Goal: Task Accomplishment & Management: Manage account settings

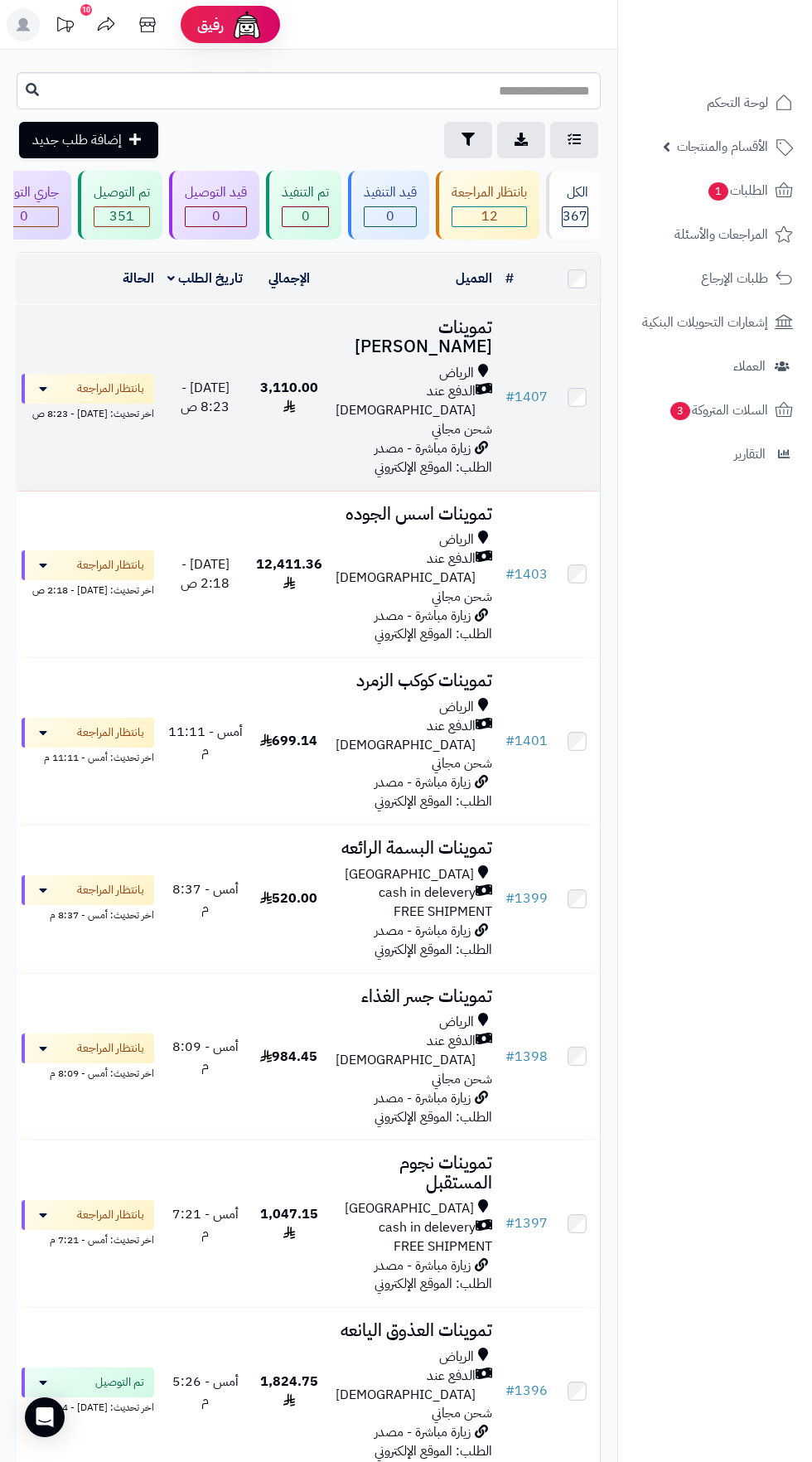
click at [221, 378] on span "[DATE] - 8:23 ص" at bounding box center [205, 397] width 49 height 39
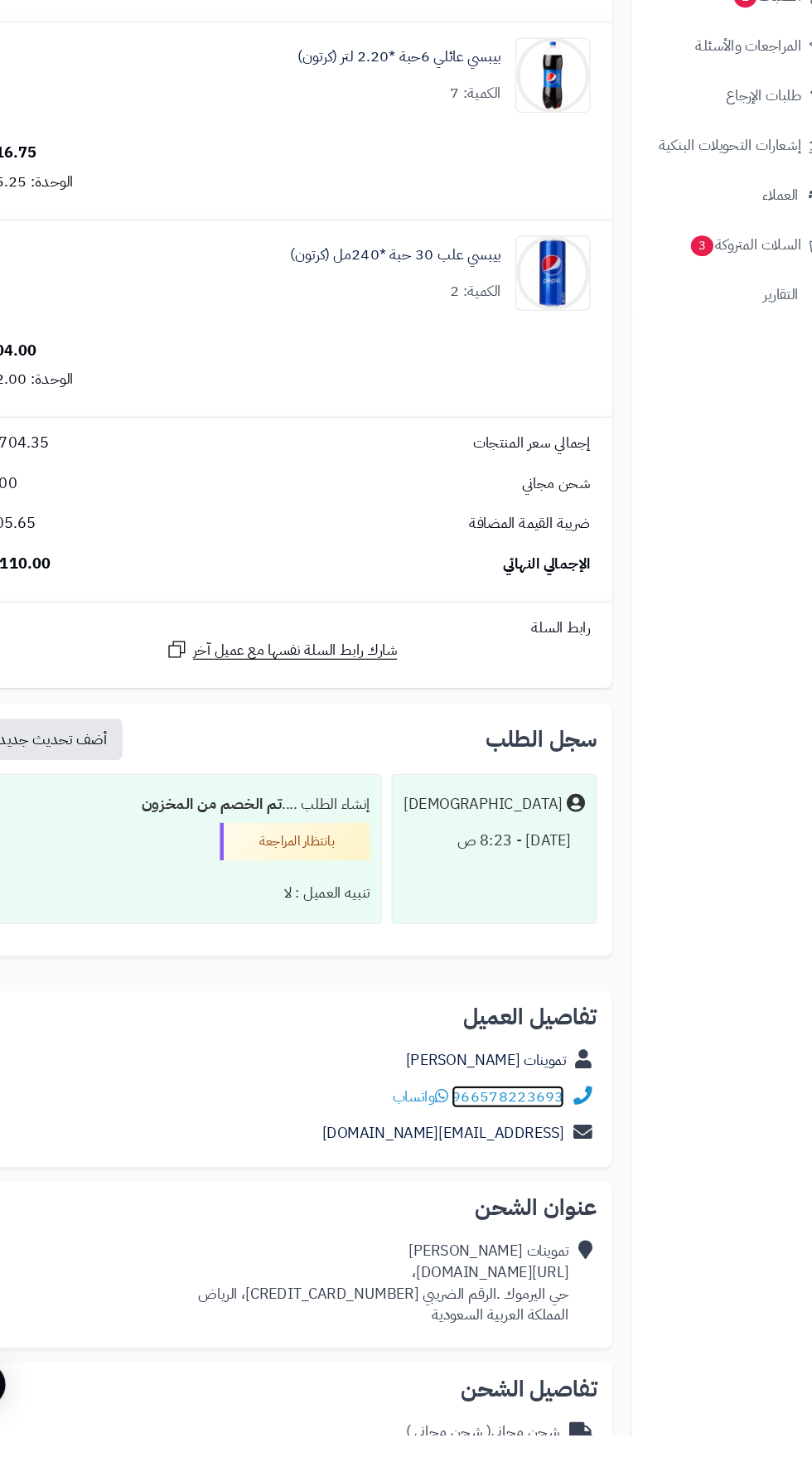
scroll to position [1597, 0]
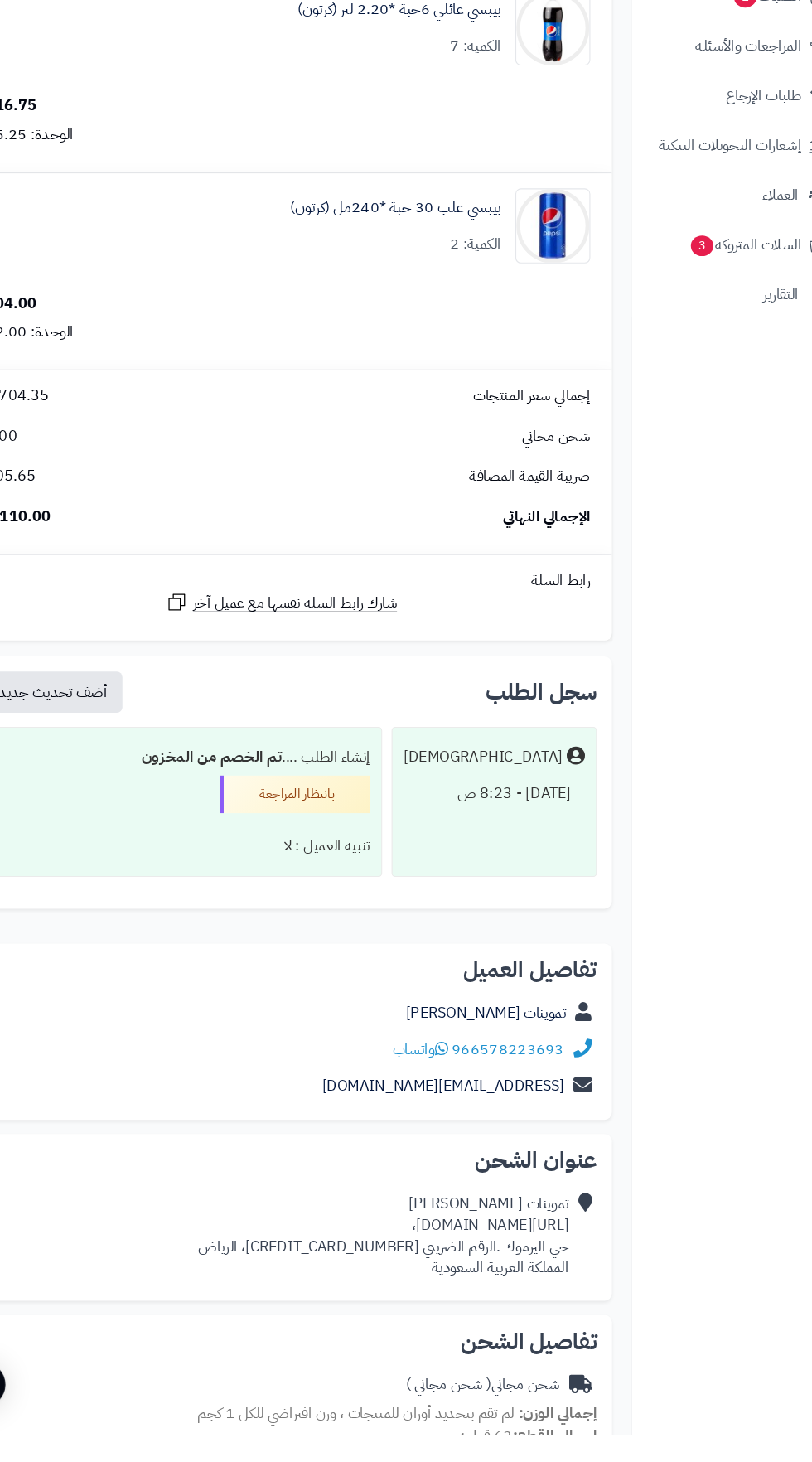
copy div "[URL][DOMAIN_NAME]،"
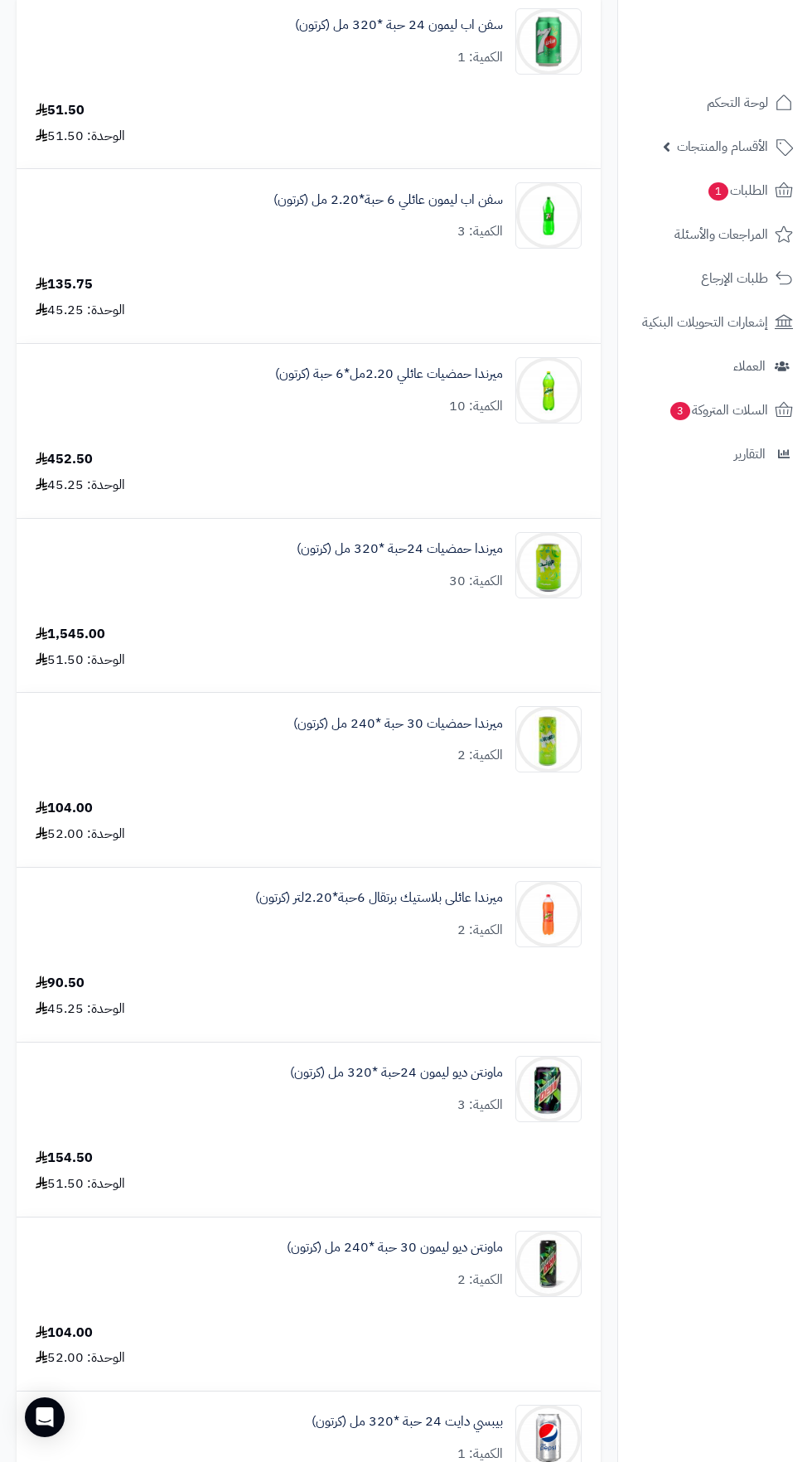
scroll to position [0, 0]
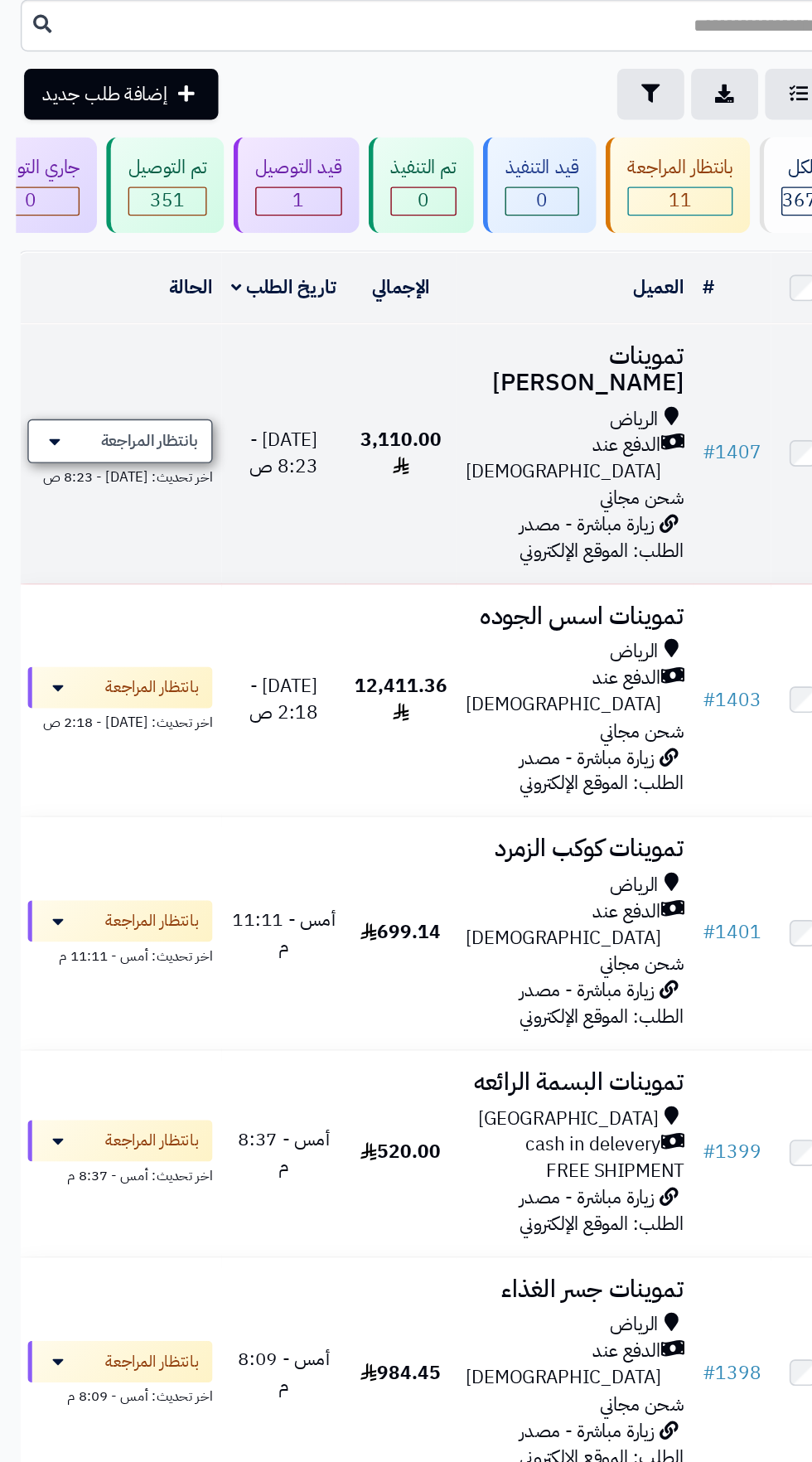
click at [115, 381] on span "بانتظار المراجعة" at bounding box center [108, 389] width 70 height 17
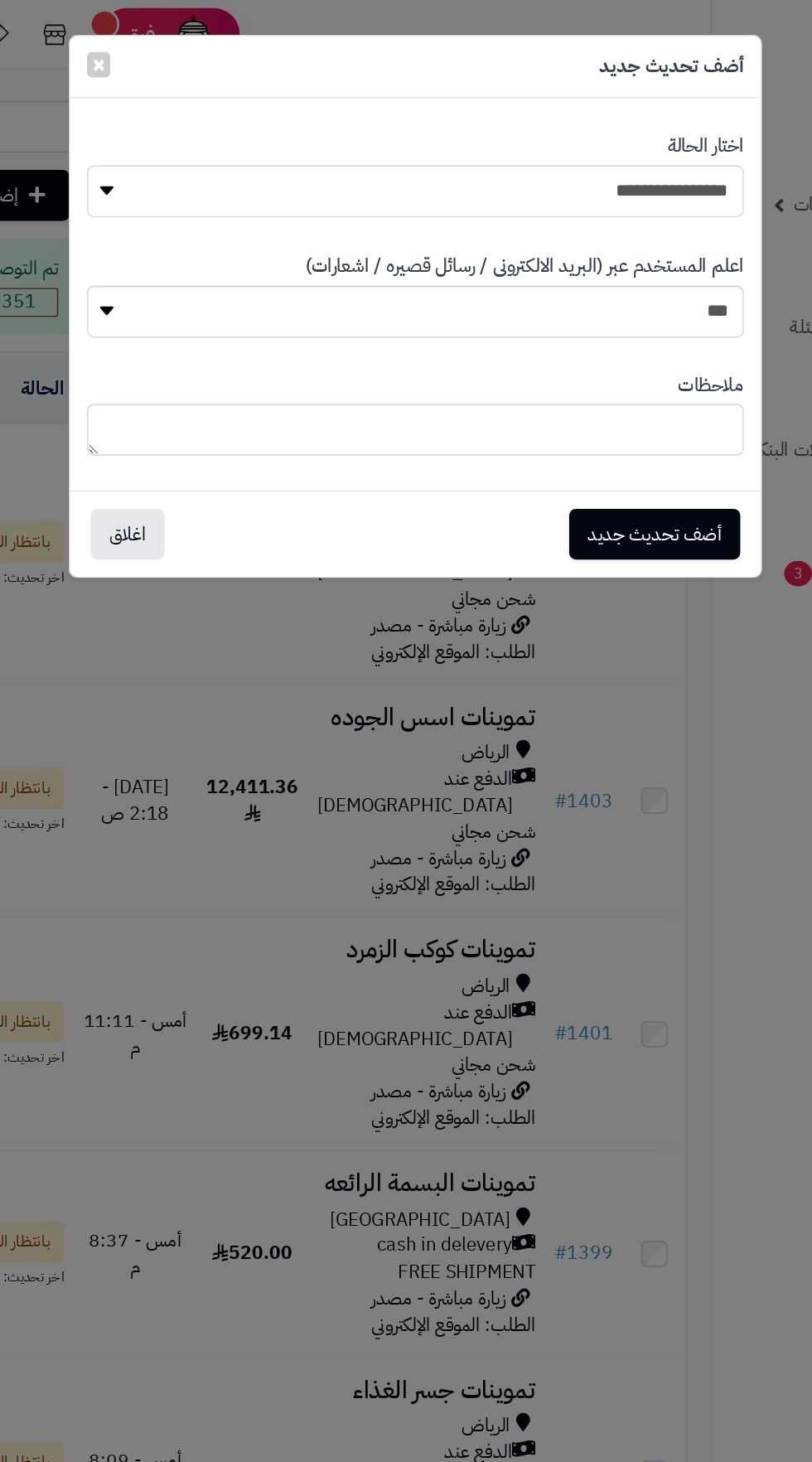
click at [575, 144] on select "**********" at bounding box center [406, 137] width 471 height 37
select select "**"
click at [598, 380] on button "أضف تحديث جديد" at bounding box center [577, 382] width 123 height 36
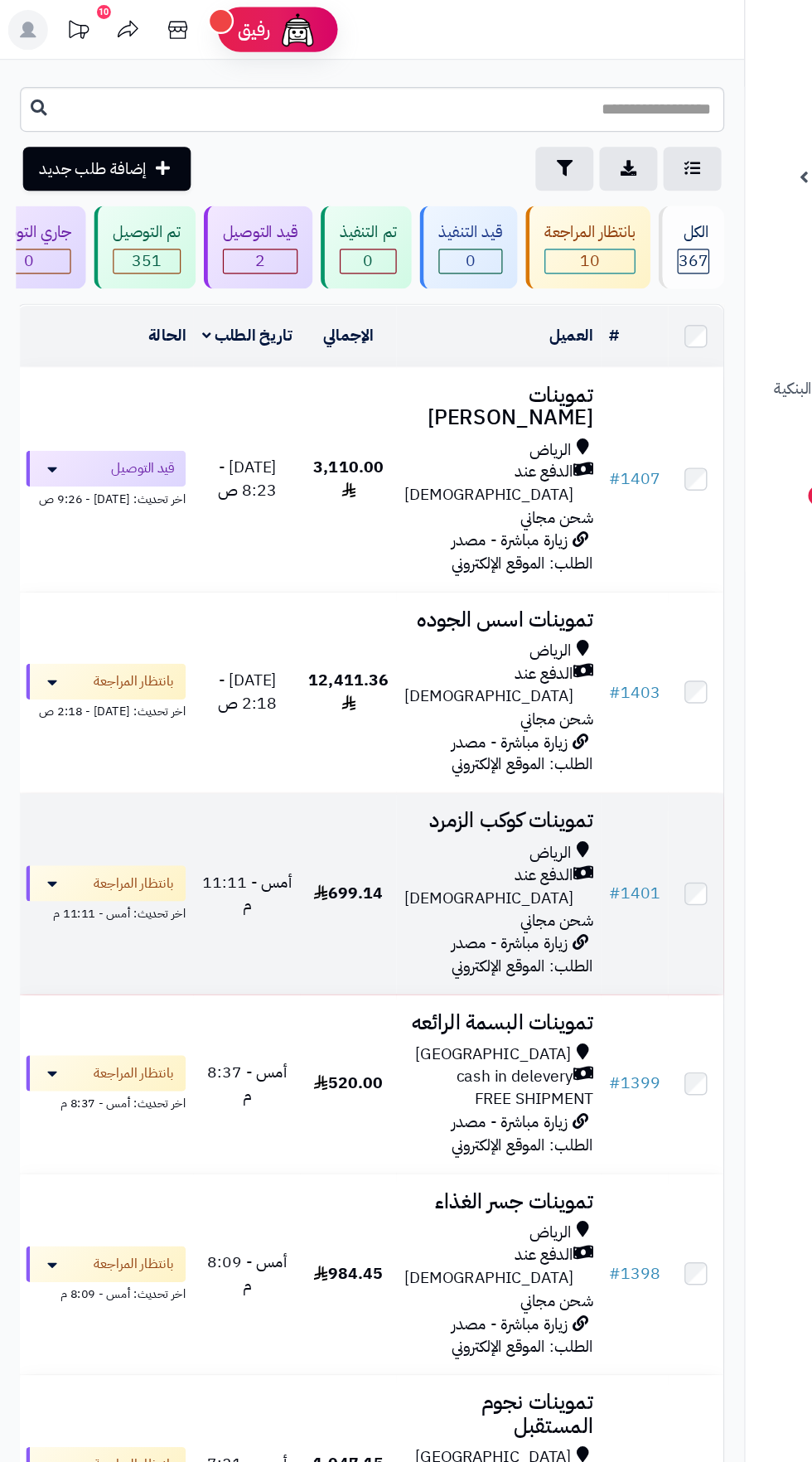
click at [359, 716] on div "الدفع عند [DEMOGRAPHIC_DATA]" at bounding box center [414, 735] width 157 height 38
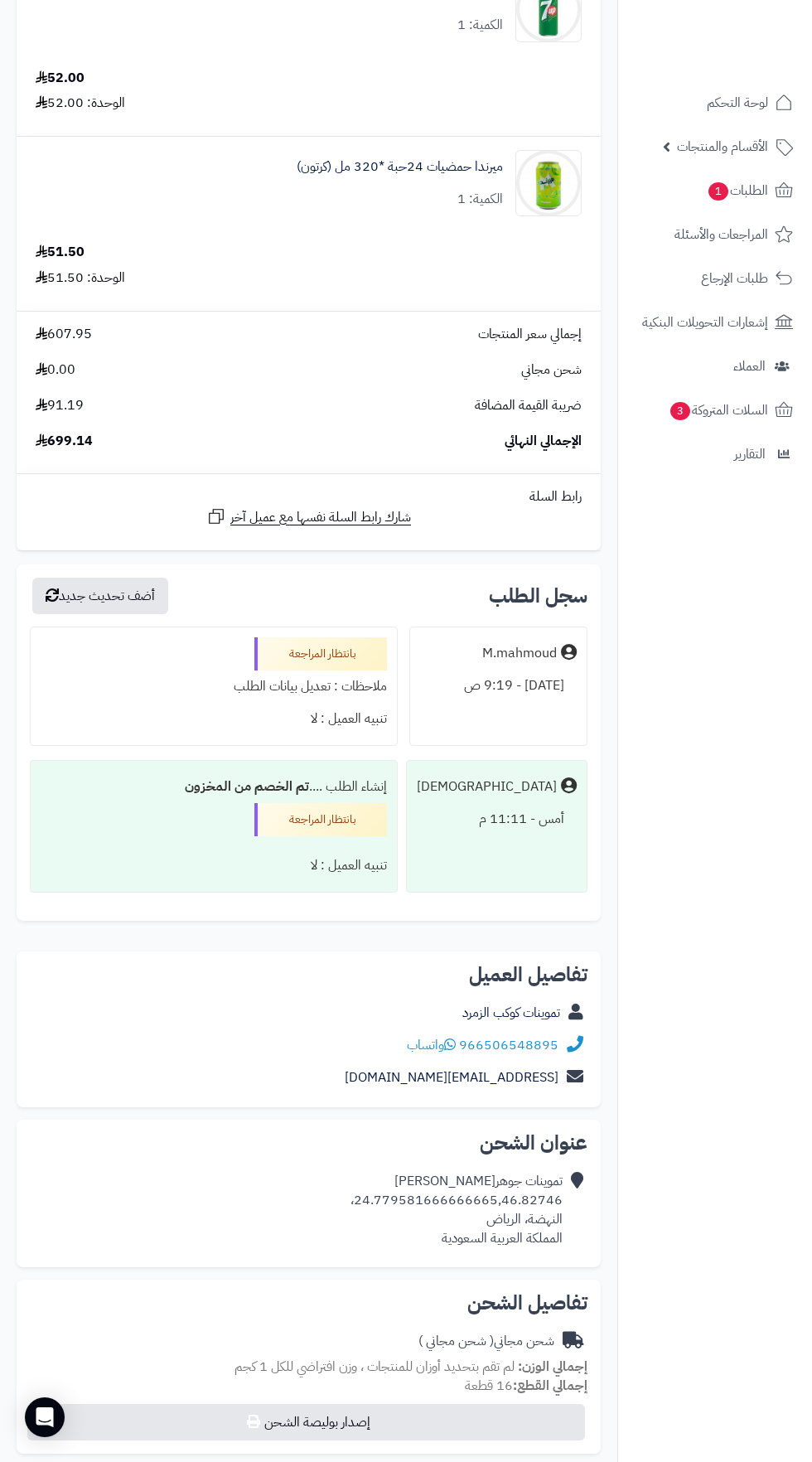
scroll to position [2524, 0]
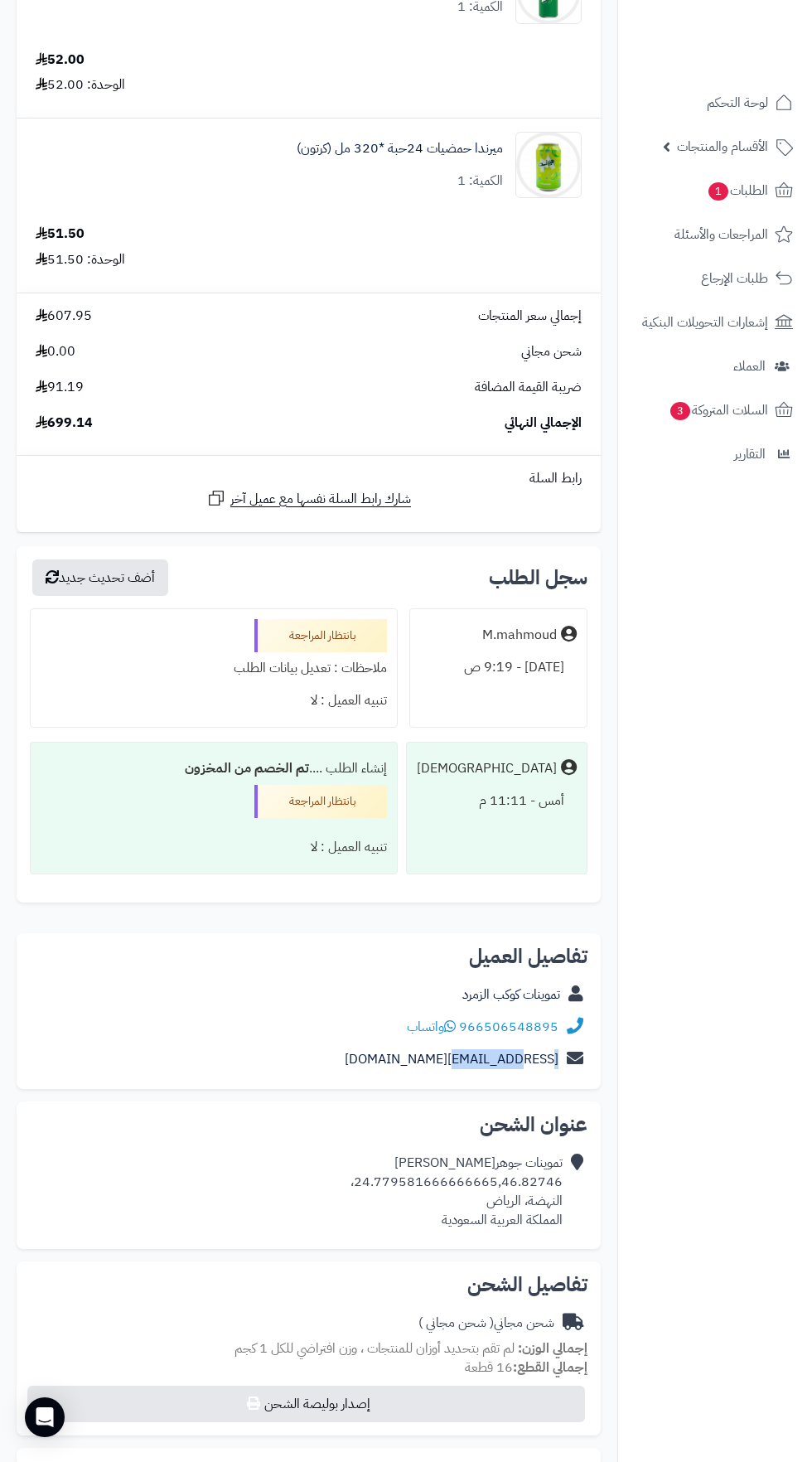
click at [584, 1190] on div "تموينات جوهره محمد 24.779581666666665,46.82746، النهضة، الرياض المملكة العربية …" at bounding box center [308, 1191] width 557 height 88
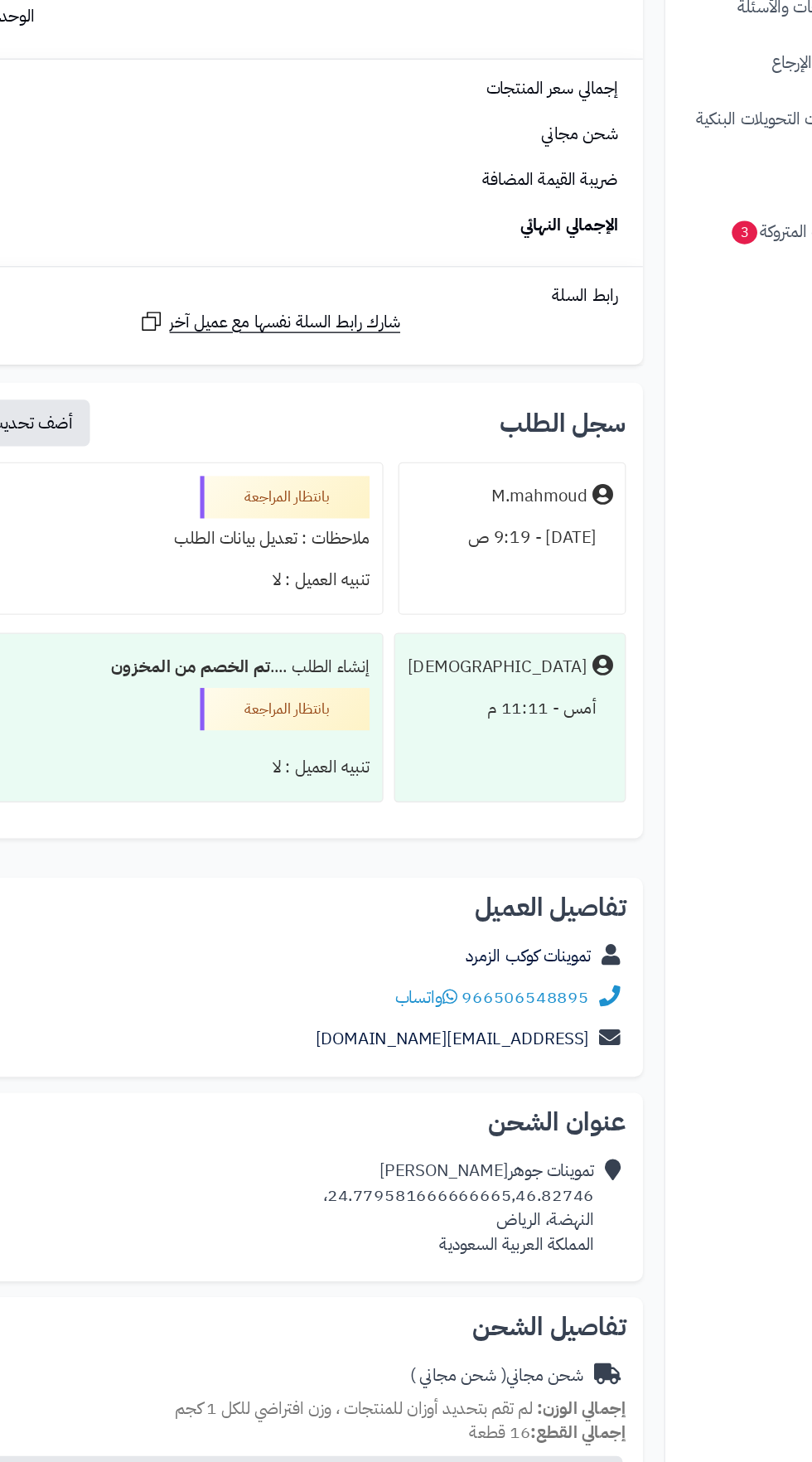
scroll to position [2541, 0]
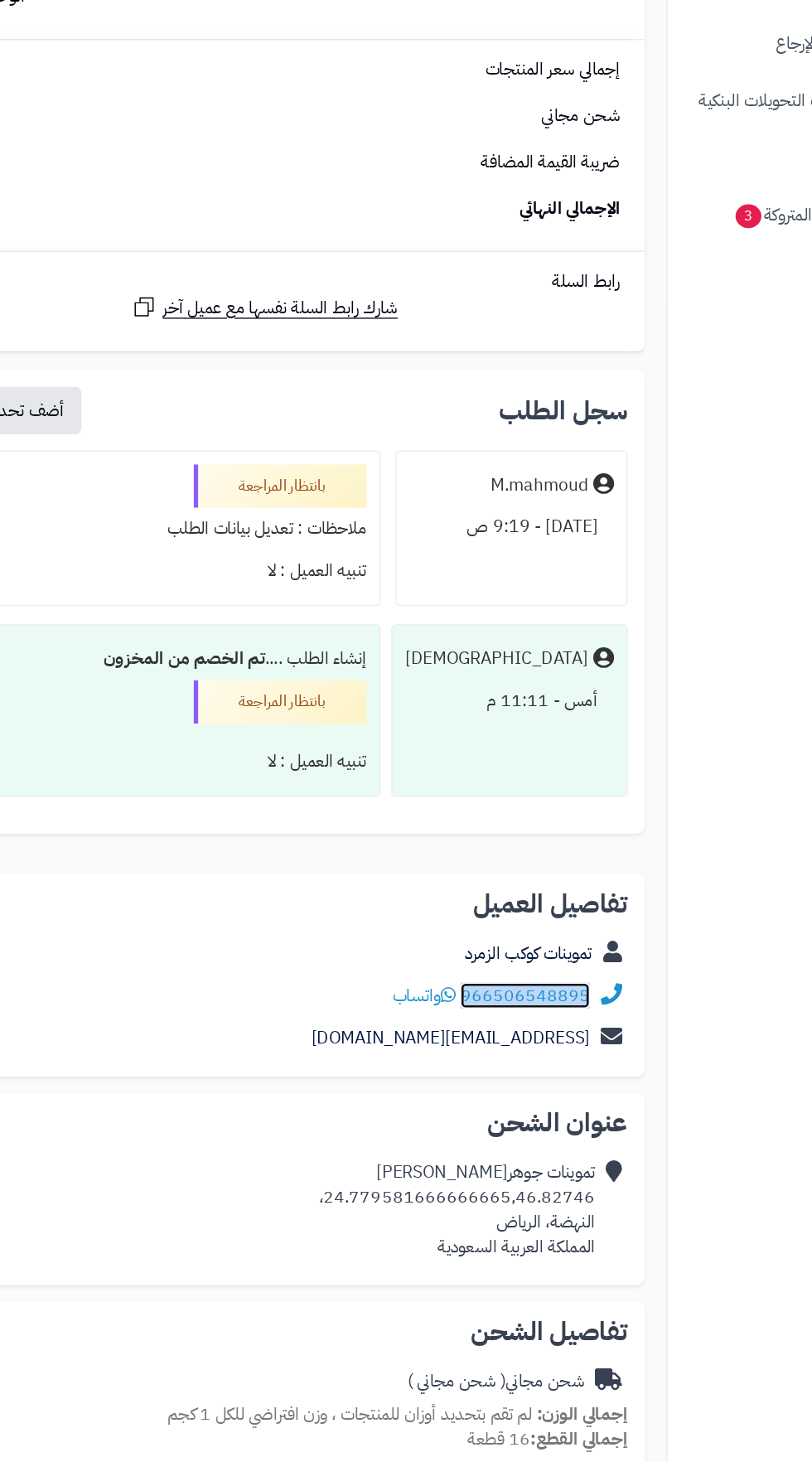
copy link "966506548895"
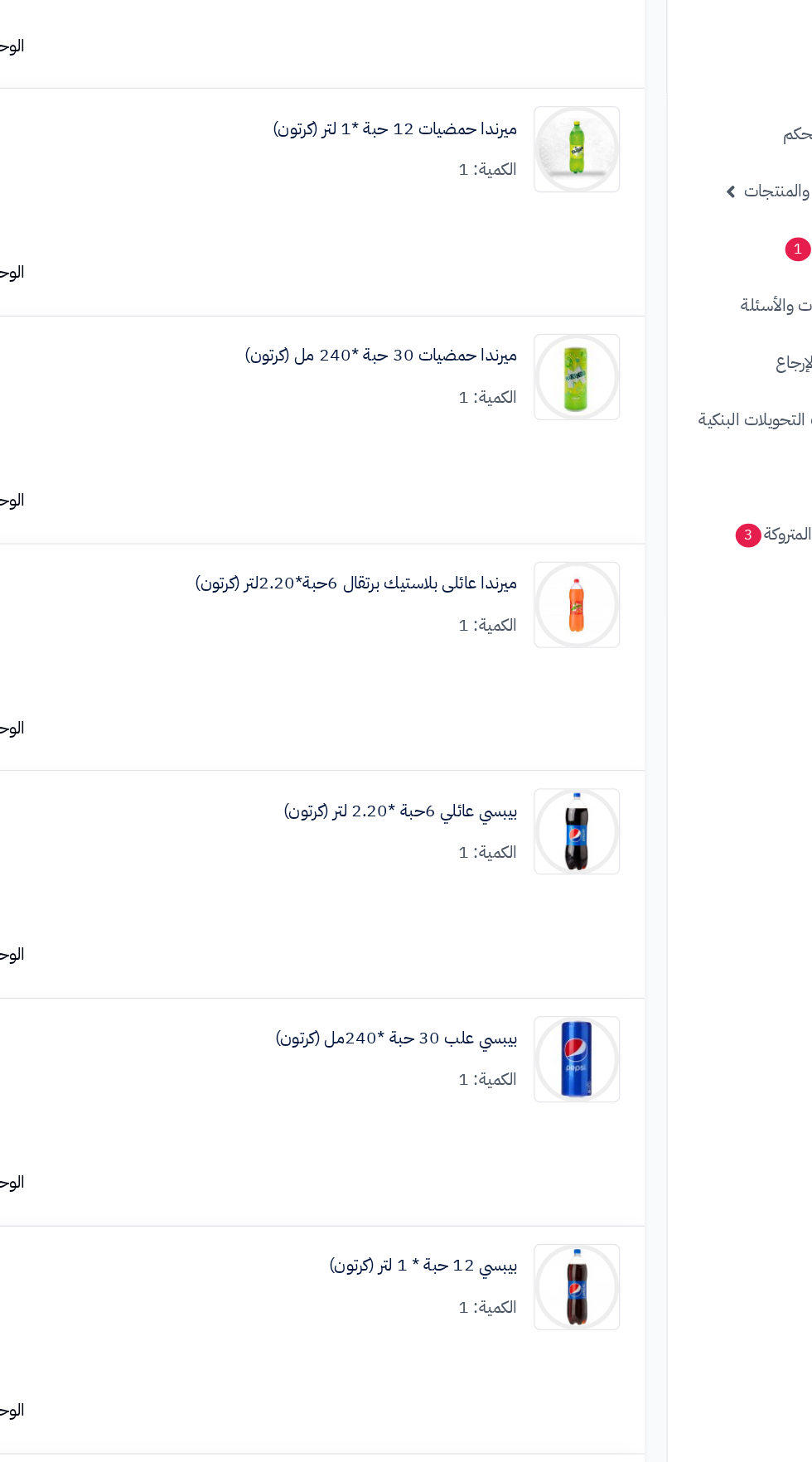
scroll to position [0, 0]
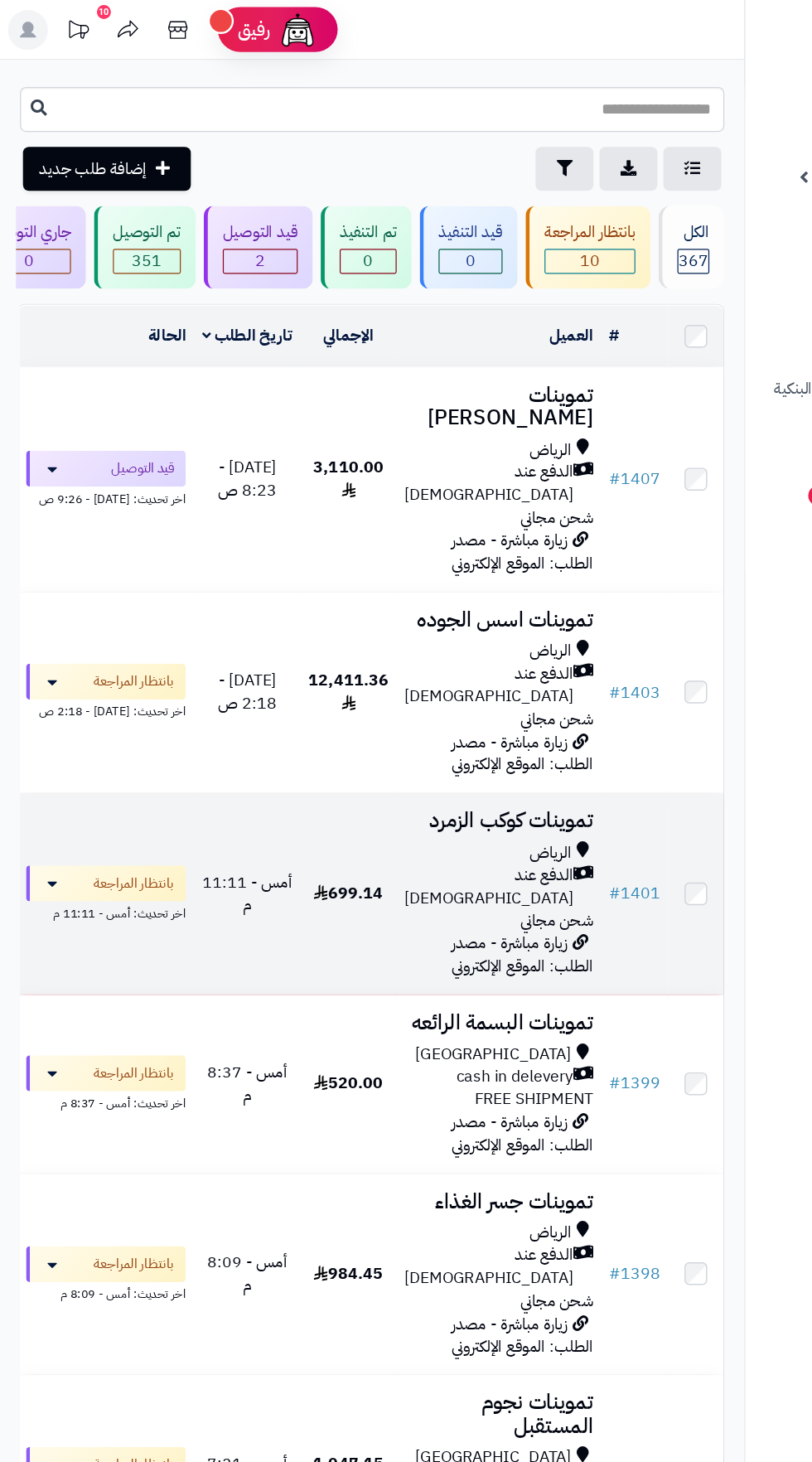
click at [414, 716] on span "الدفع عند [DEMOGRAPHIC_DATA]" at bounding box center [405, 735] width 140 height 38
click at [395, 716] on span "الدفع عند [DEMOGRAPHIC_DATA]" at bounding box center [405, 735] width 140 height 38
click at [112, 724] on span "بانتظار المراجعة" at bounding box center [108, 732] width 70 height 17
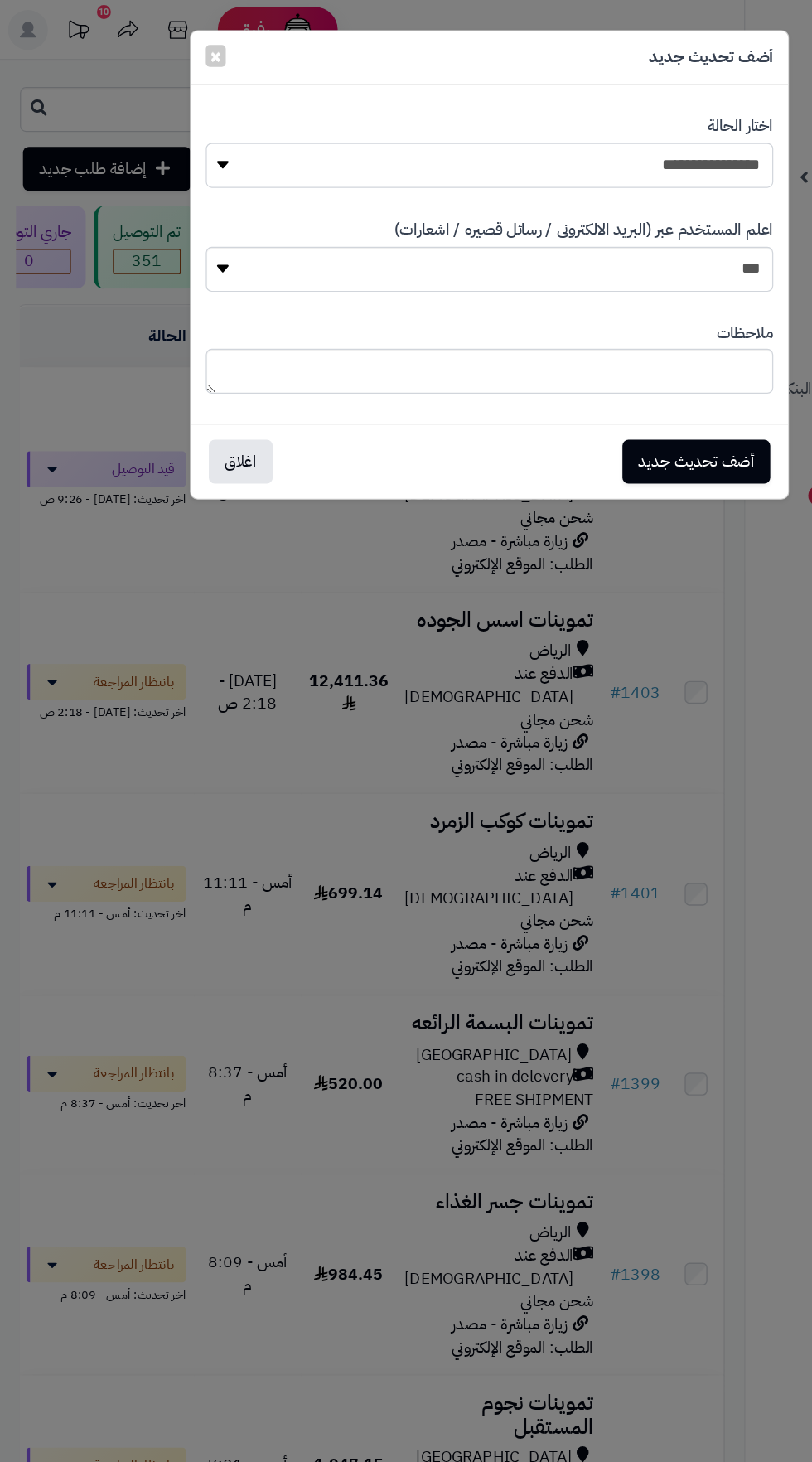
click at [569, 136] on select "**********" at bounding box center [406, 137] width 471 height 37
select select "**"
click at [620, 382] on button "أضف تحديث جديد" at bounding box center [577, 382] width 123 height 36
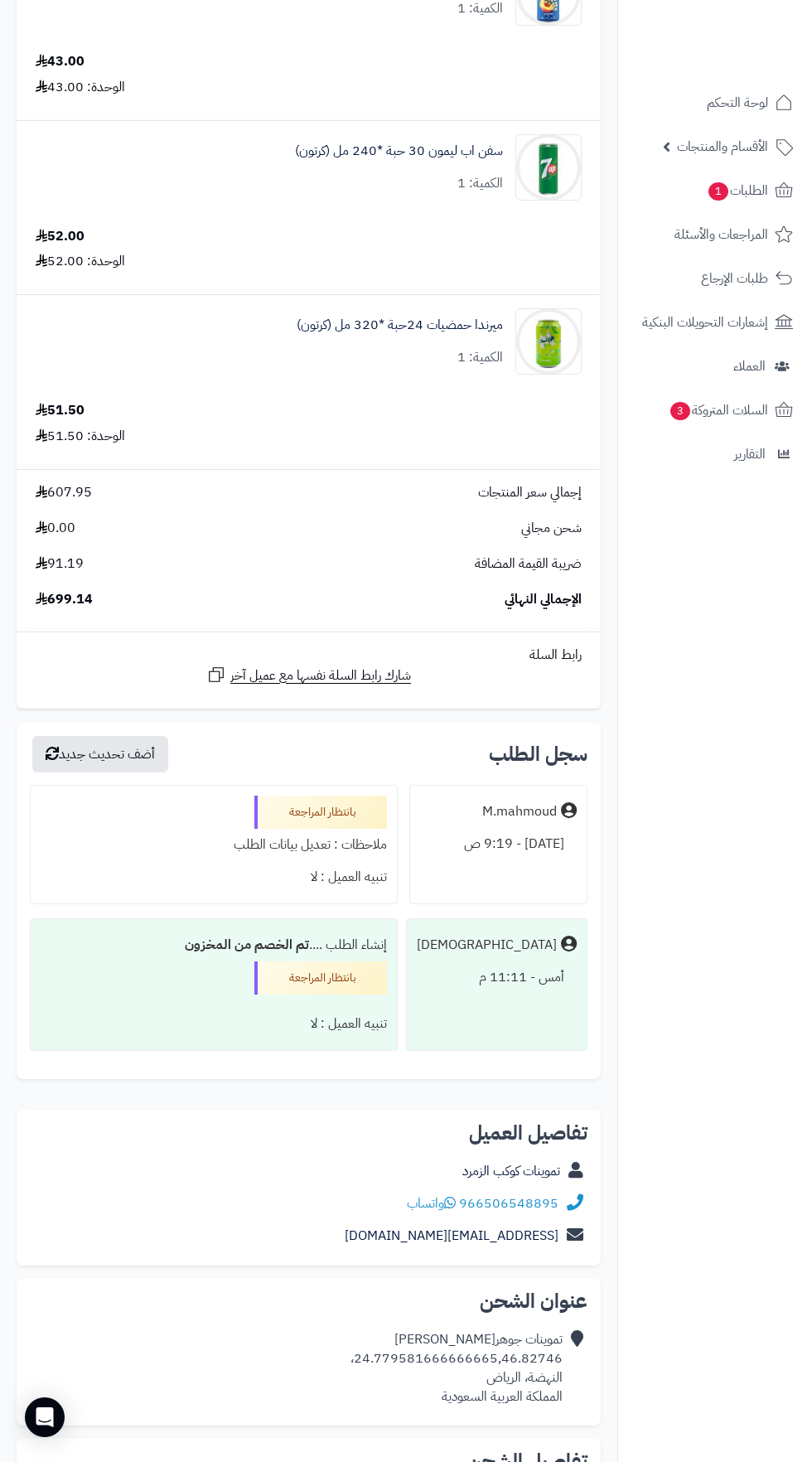
scroll to position [2771, 0]
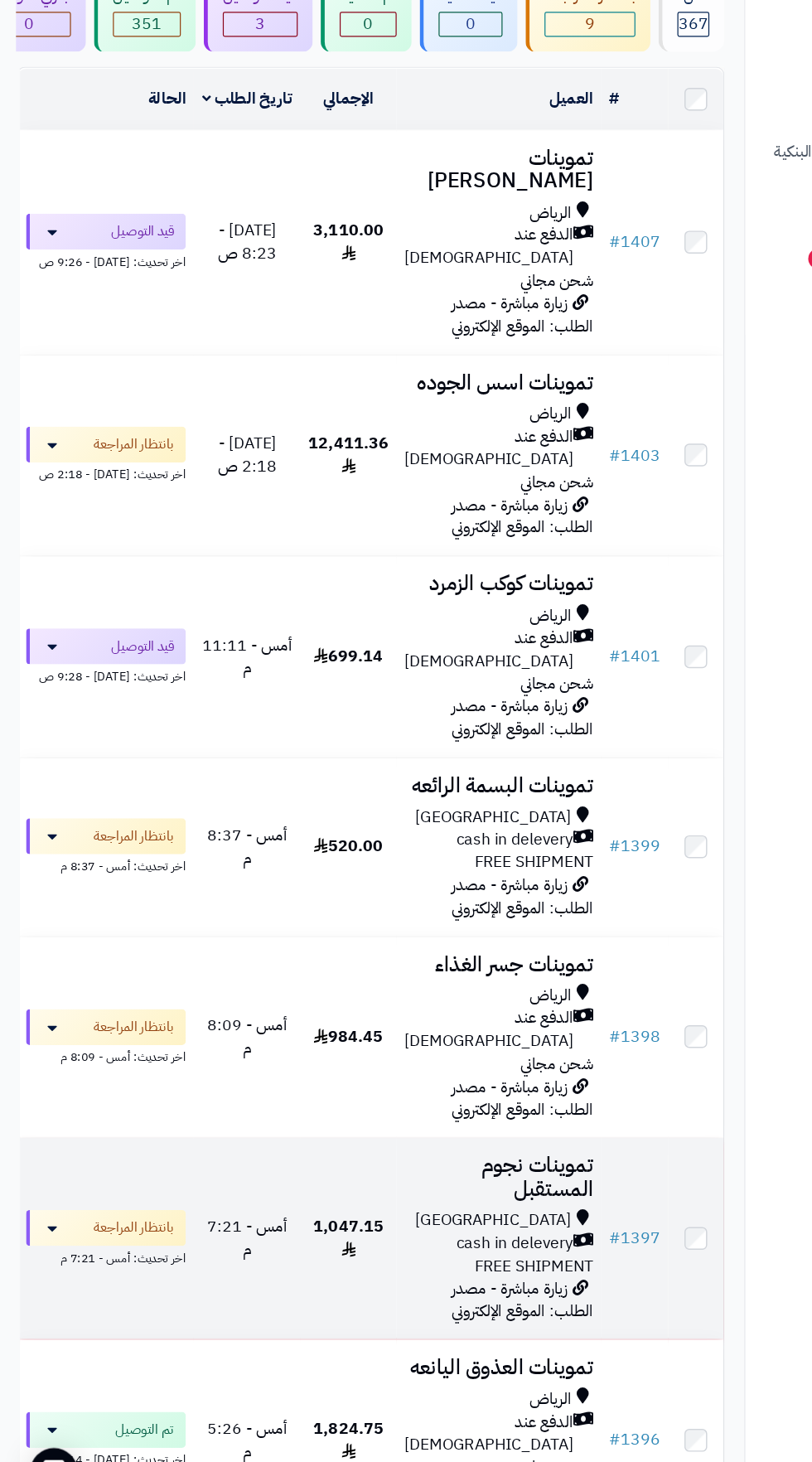
click at [396, 1199] on div "Riyadh" at bounding box center [414, 1208] width 157 height 19
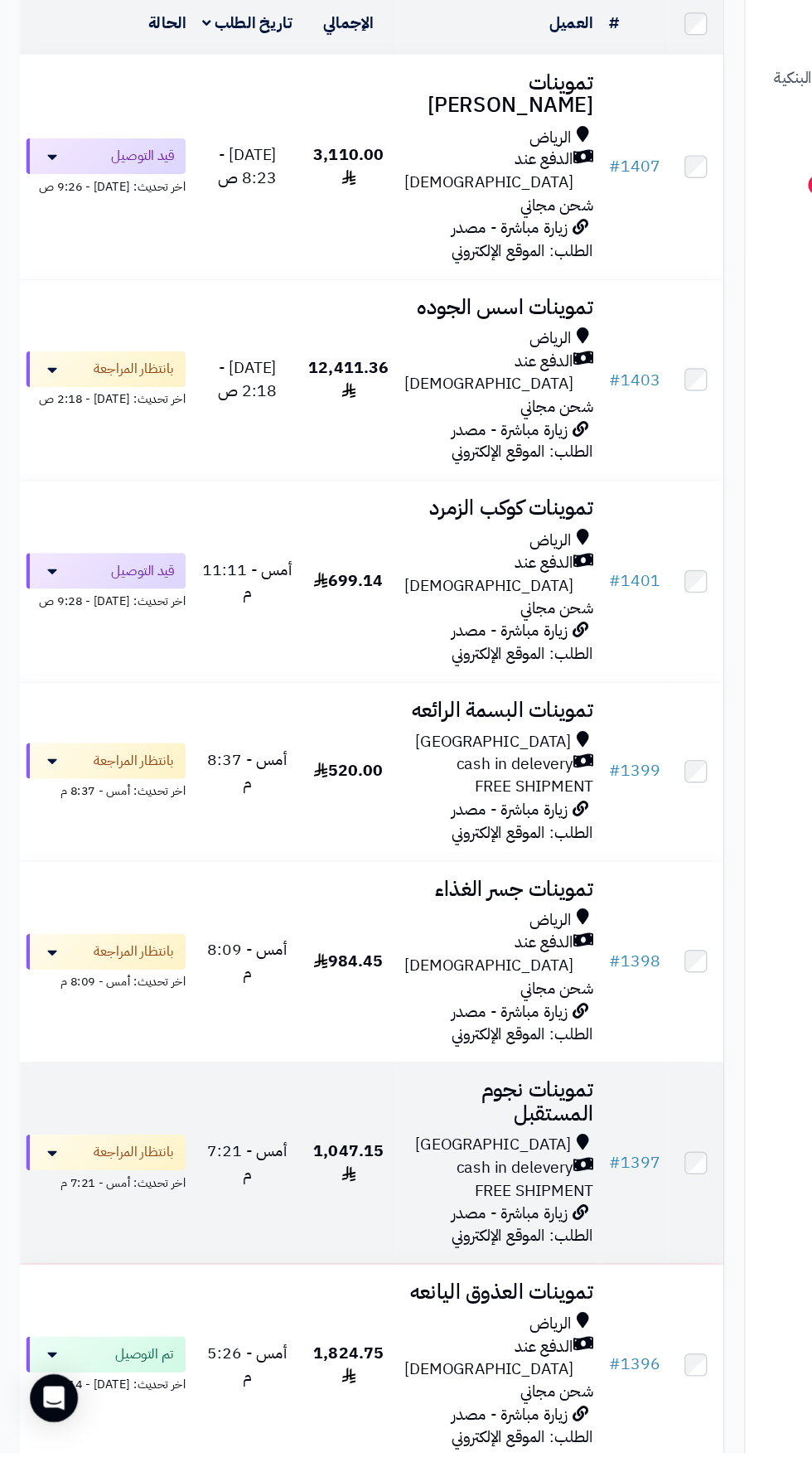
scroll to position [40, 0]
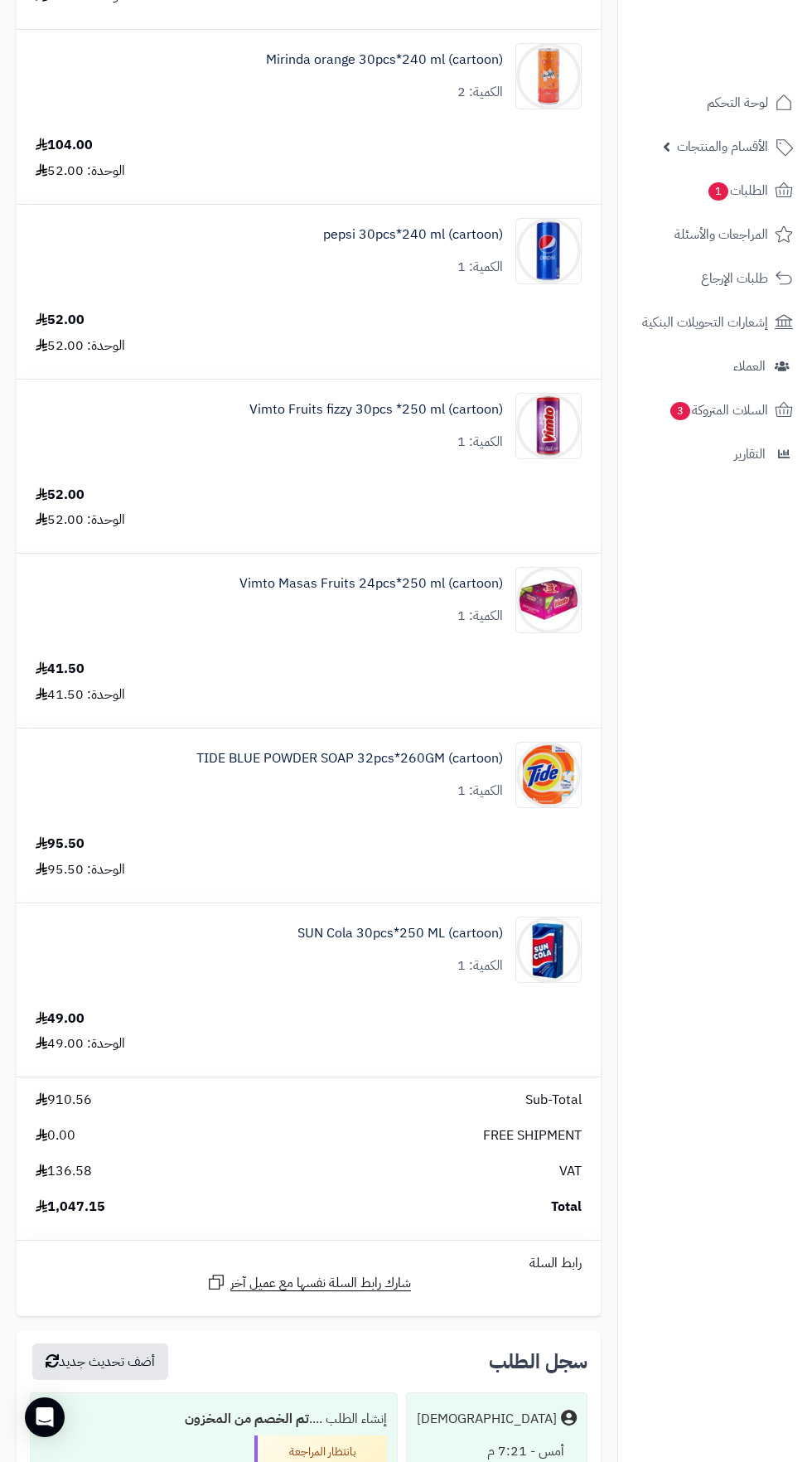
scroll to position [1068, 0]
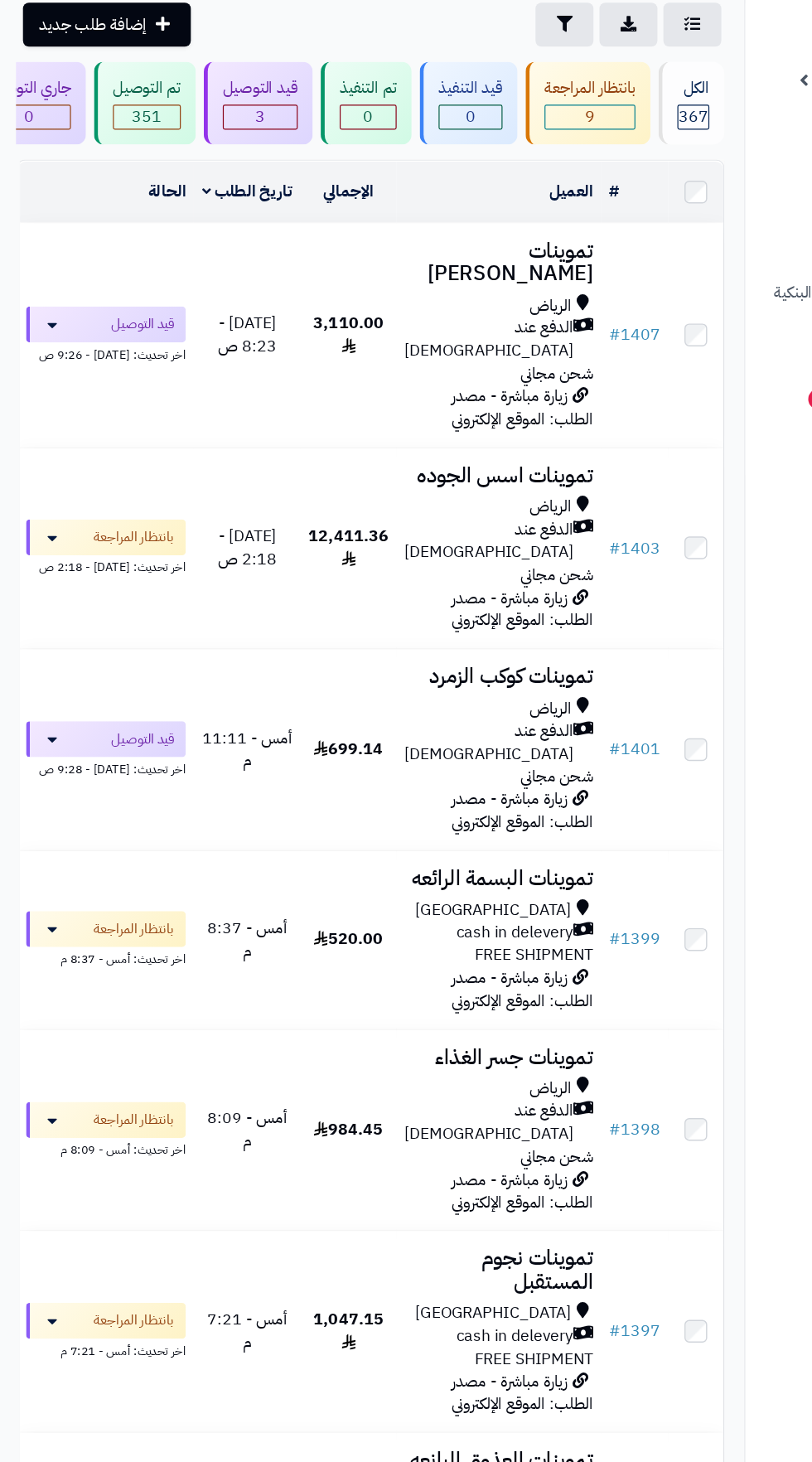
scroll to position [40, 0]
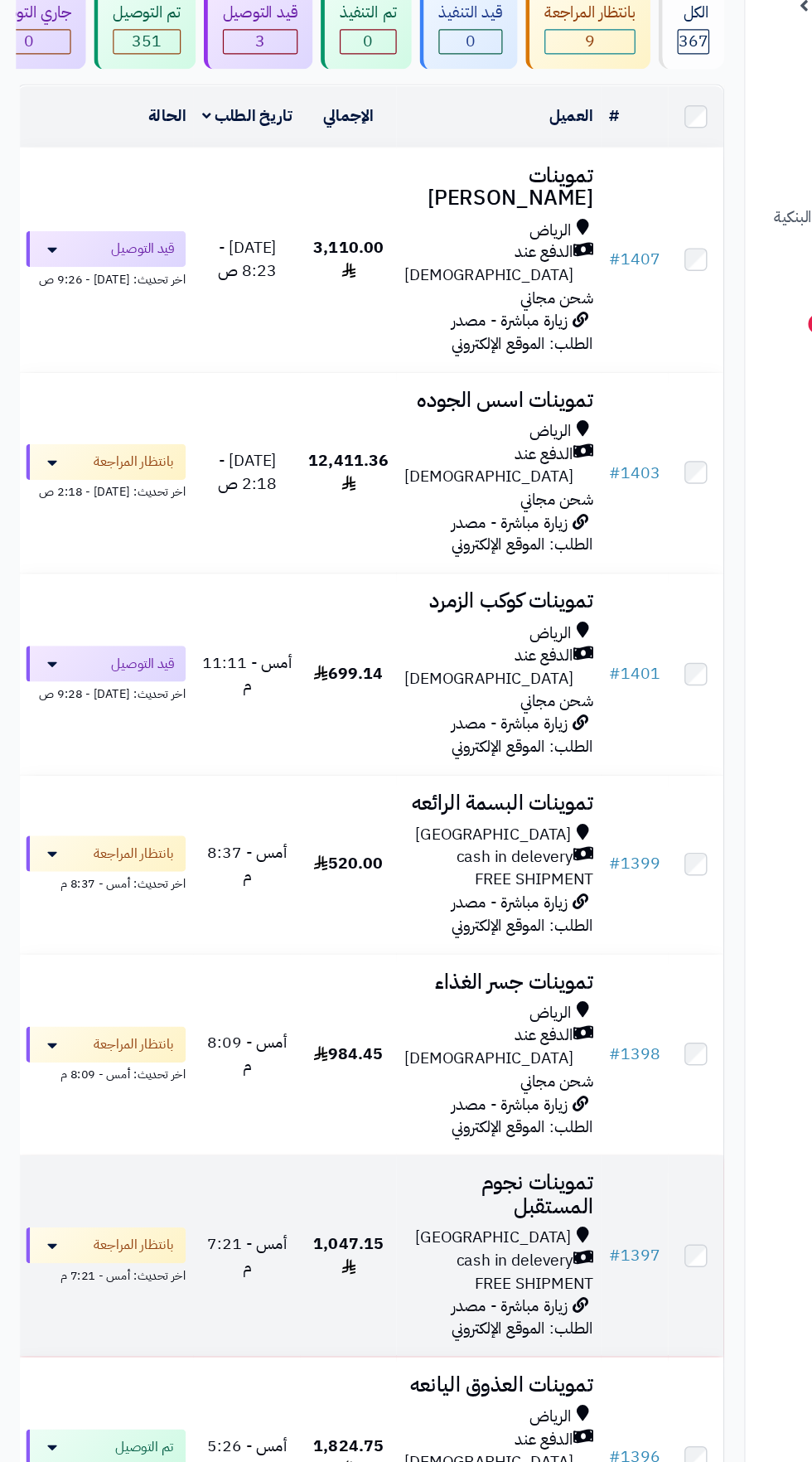
click at [413, 1196] on span "FREE SHIPMENT" at bounding box center [442, 1206] width 98 height 20
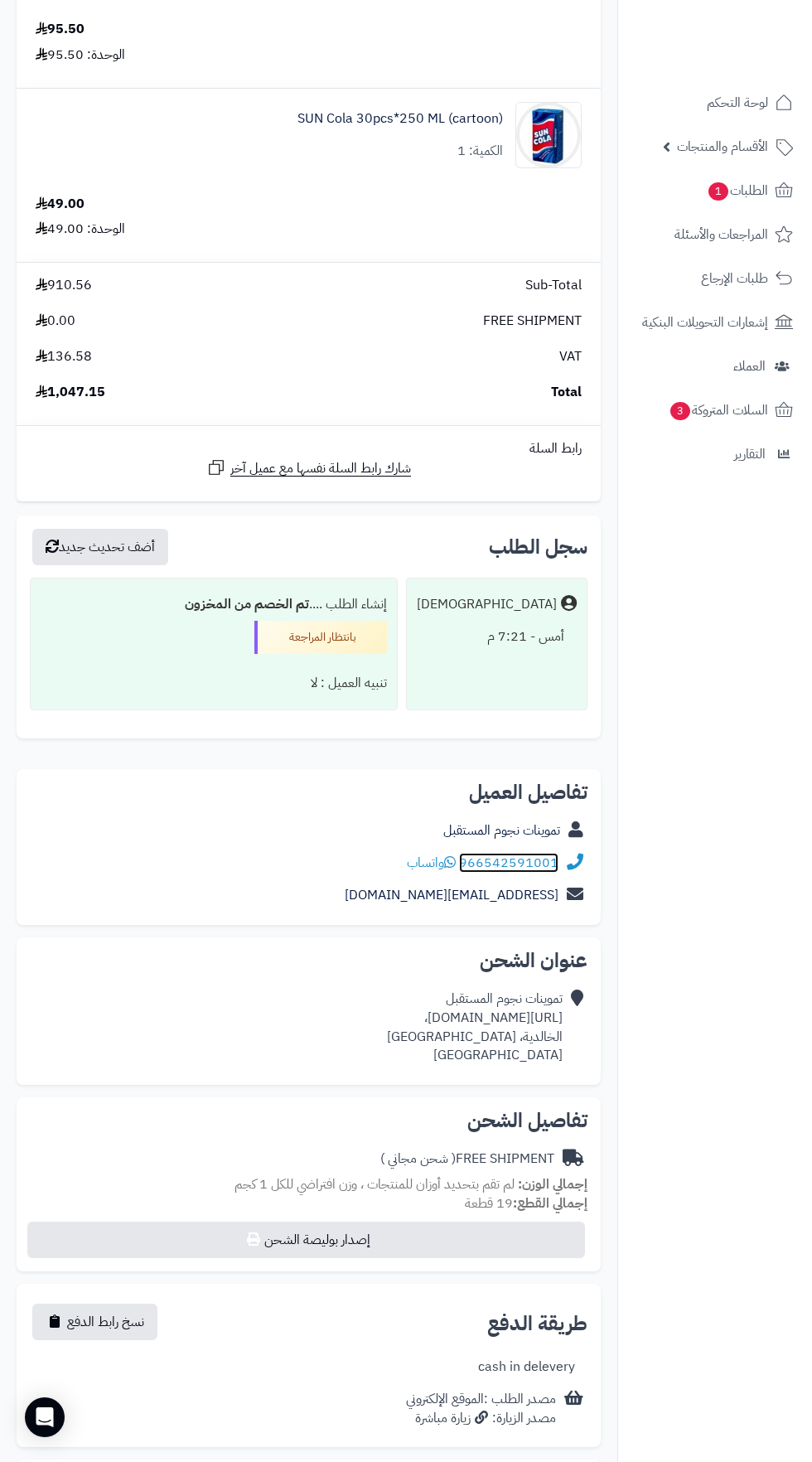
scroll to position [1865, 0]
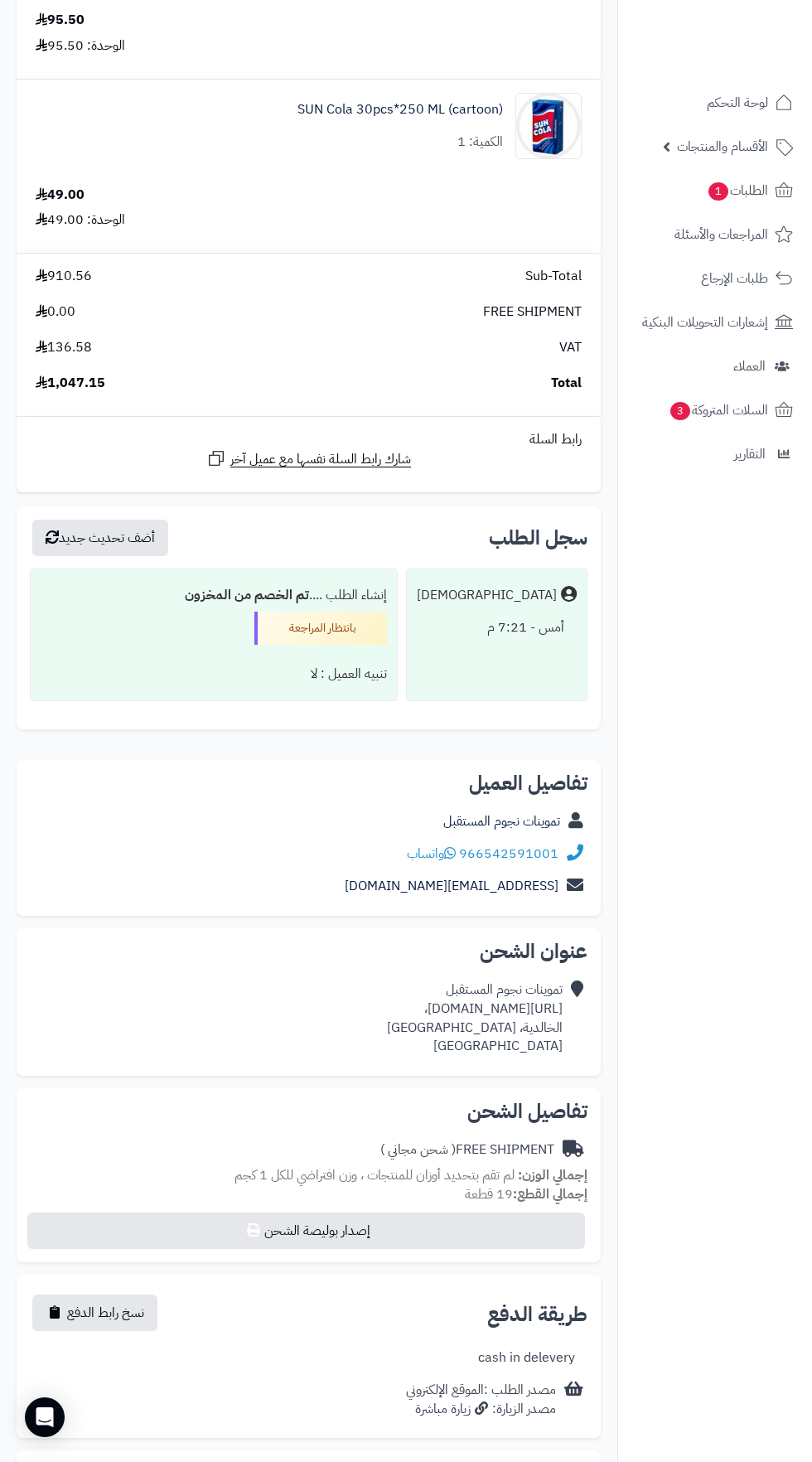
copy div "[URL][DOMAIN_NAME]،"
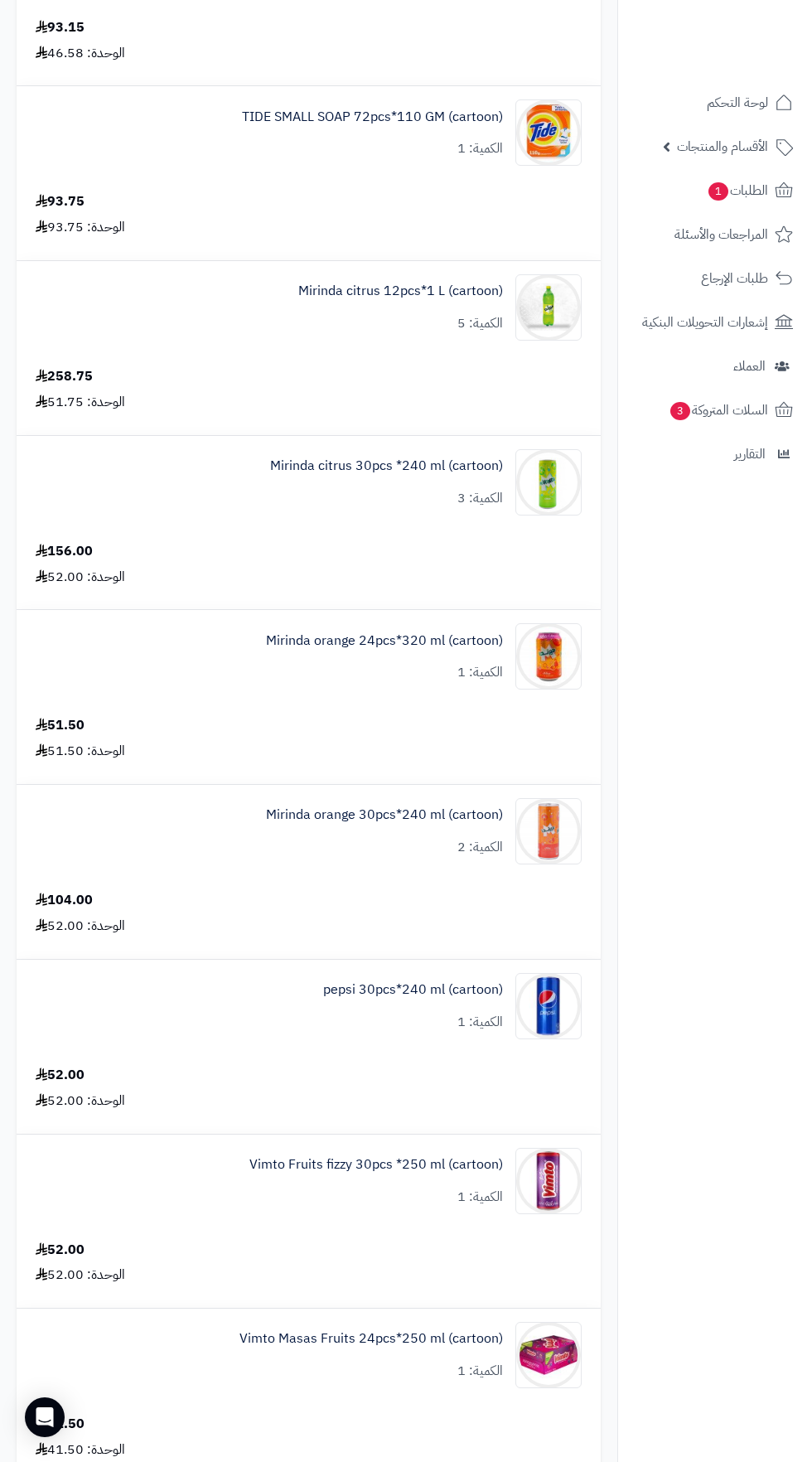
scroll to position [0, 0]
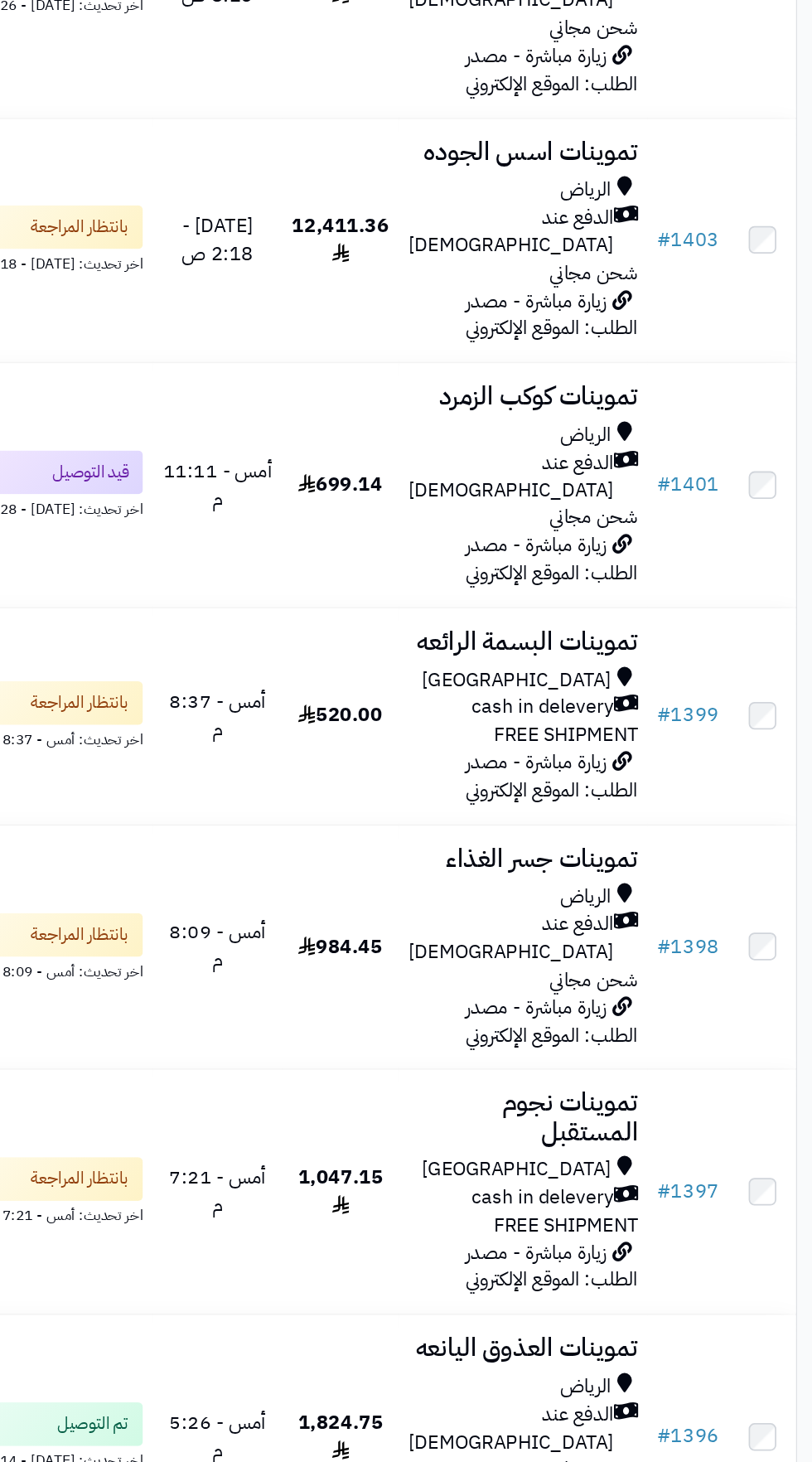
scroll to position [40, 0]
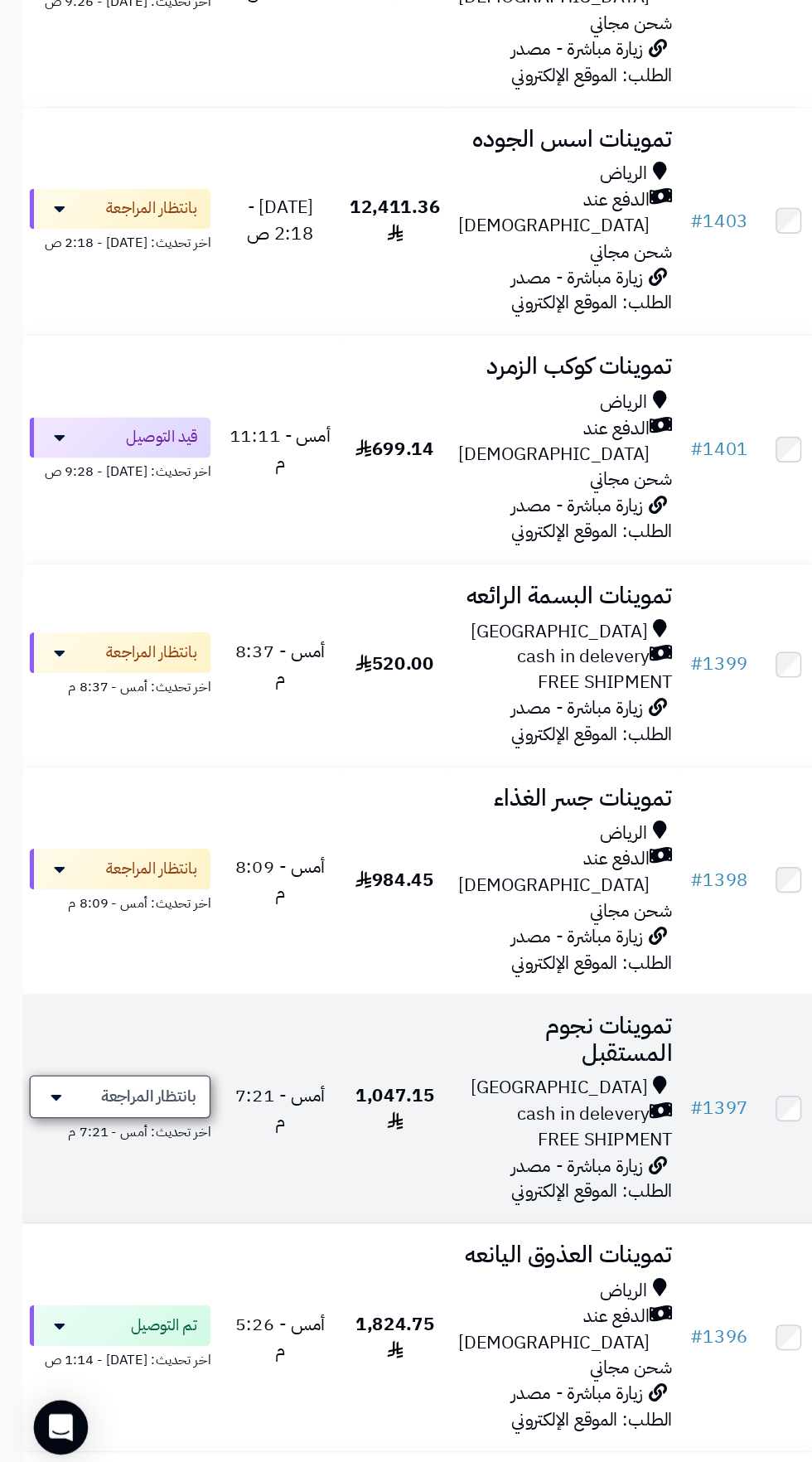
click at [115, 1167] on span "بانتظار المراجعة" at bounding box center [108, 1175] width 70 height 17
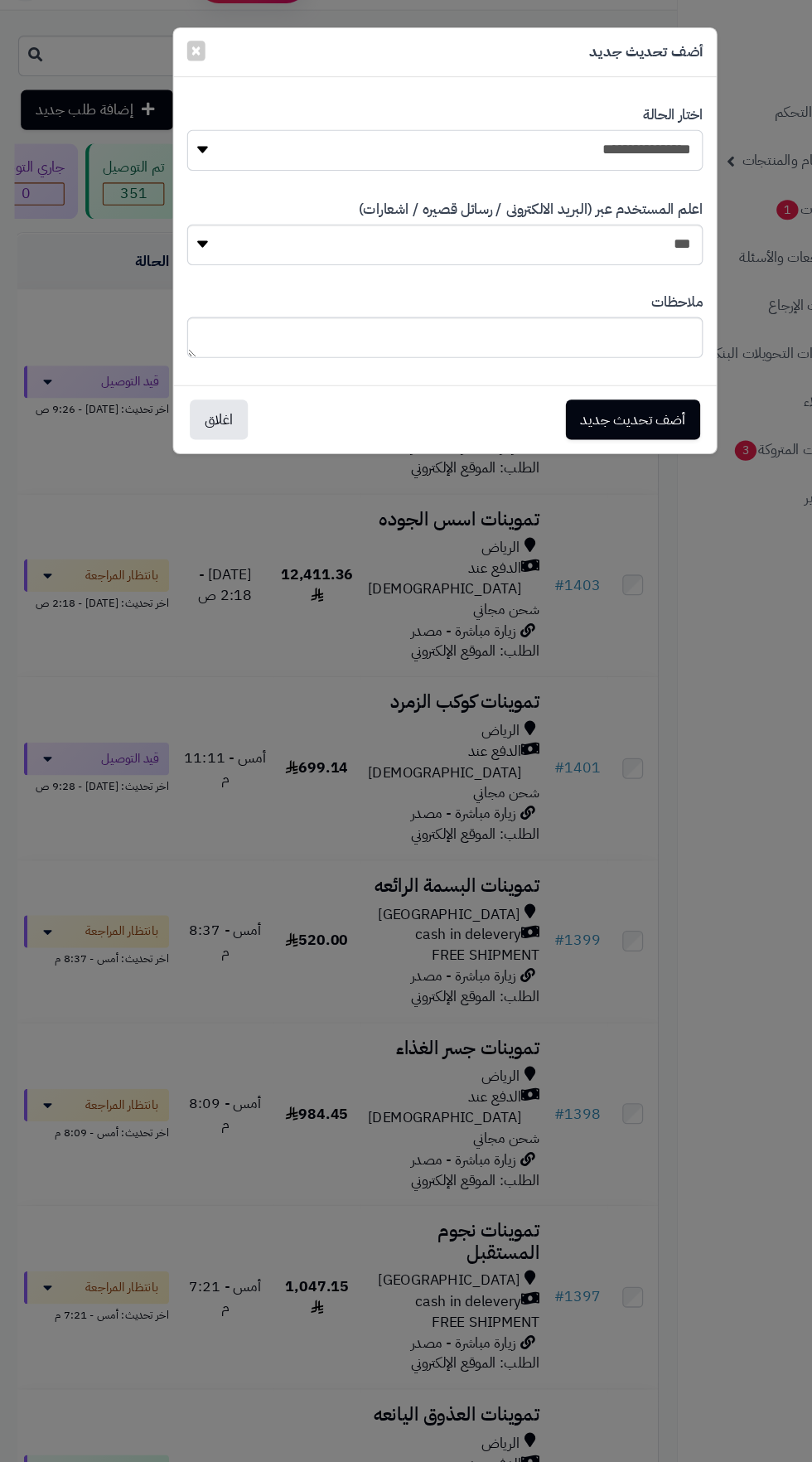
click at [585, 153] on select "**********" at bounding box center [406, 137] width 471 height 37
select select "**"
click at [606, 392] on button "أضف تحديث جديد" at bounding box center [577, 382] width 123 height 36
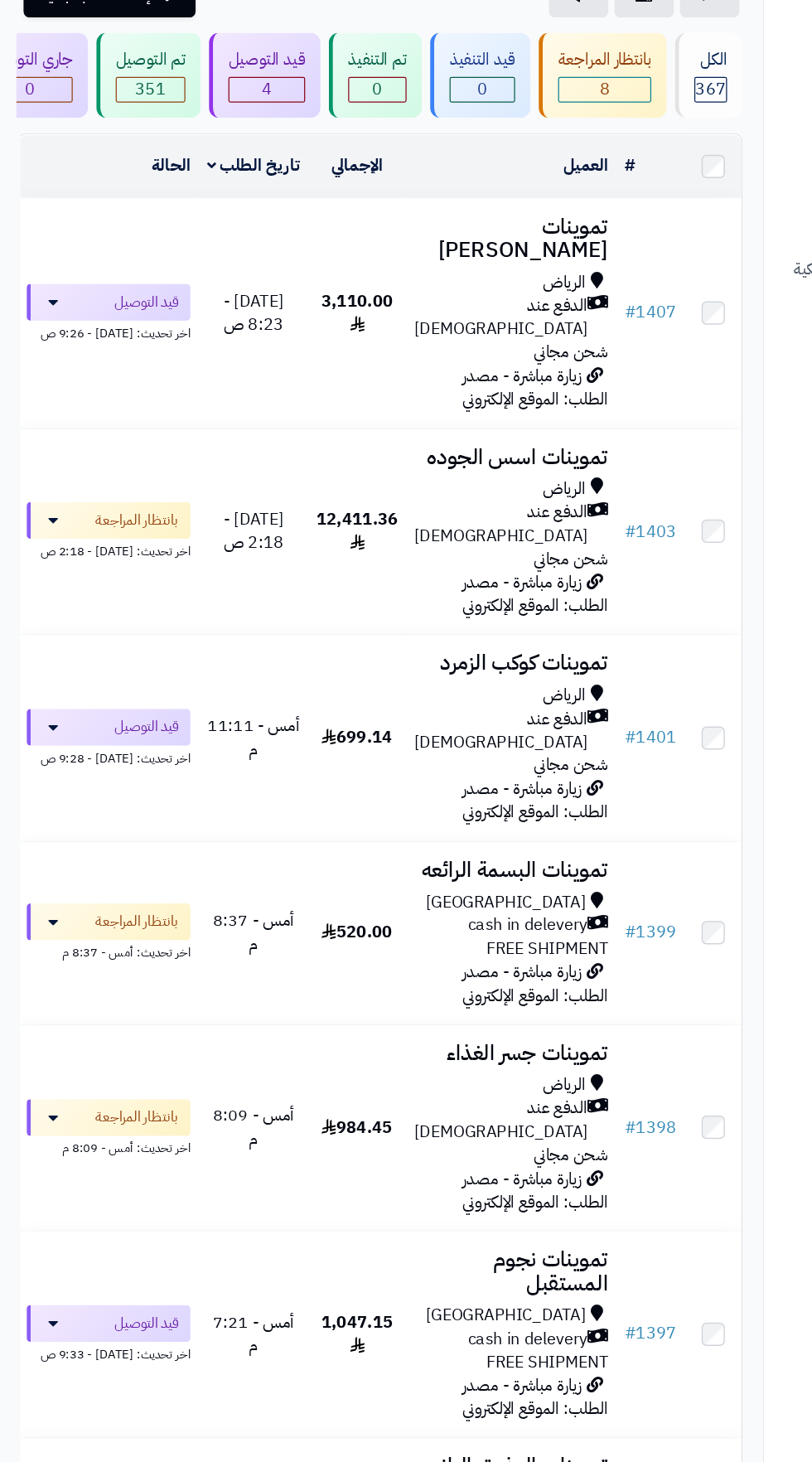
scroll to position [40, 0]
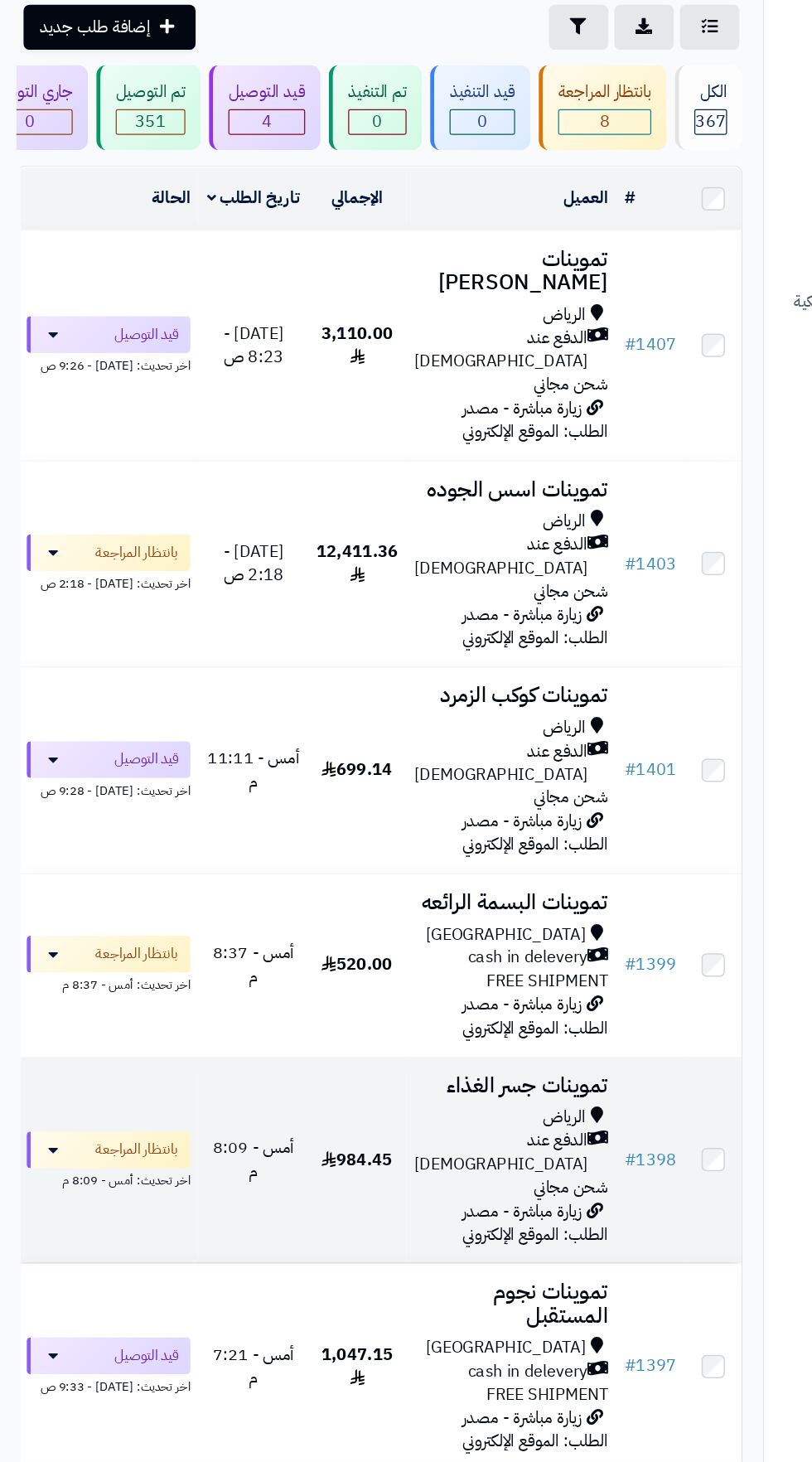
click at [371, 972] on div "الرياض" at bounding box center [414, 981] width 157 height 19
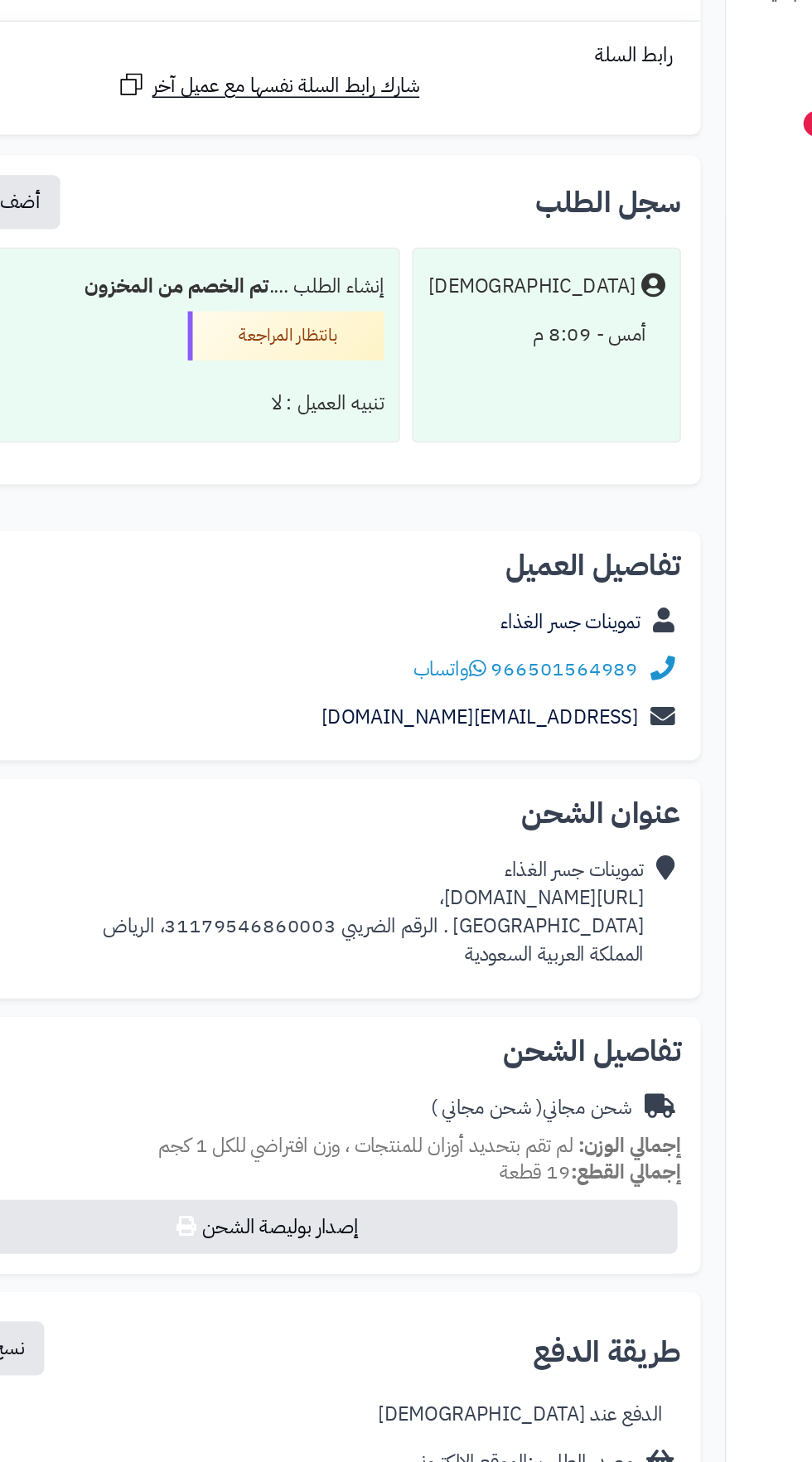
scroll to position [2812, 0]
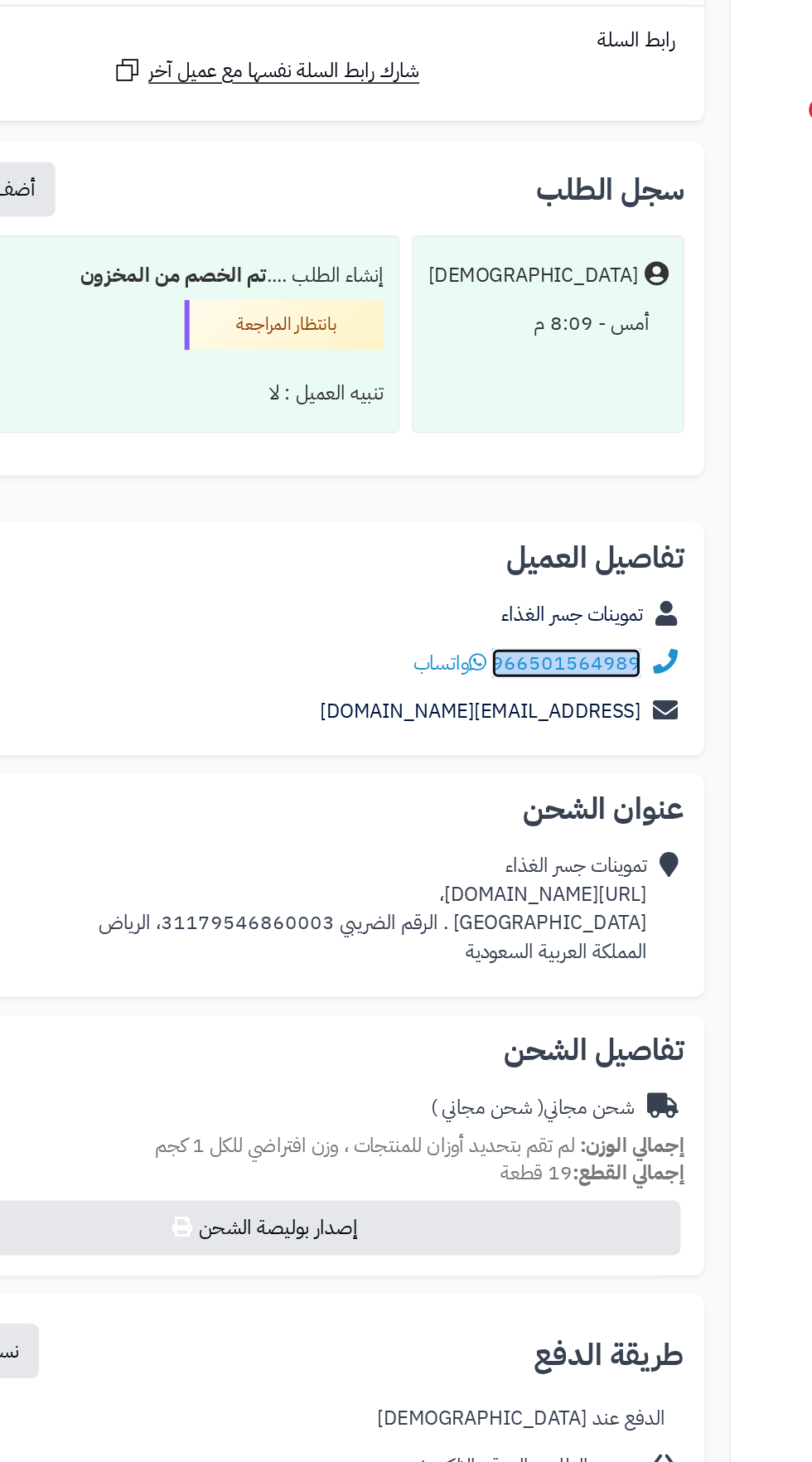
copy link "966501564989"
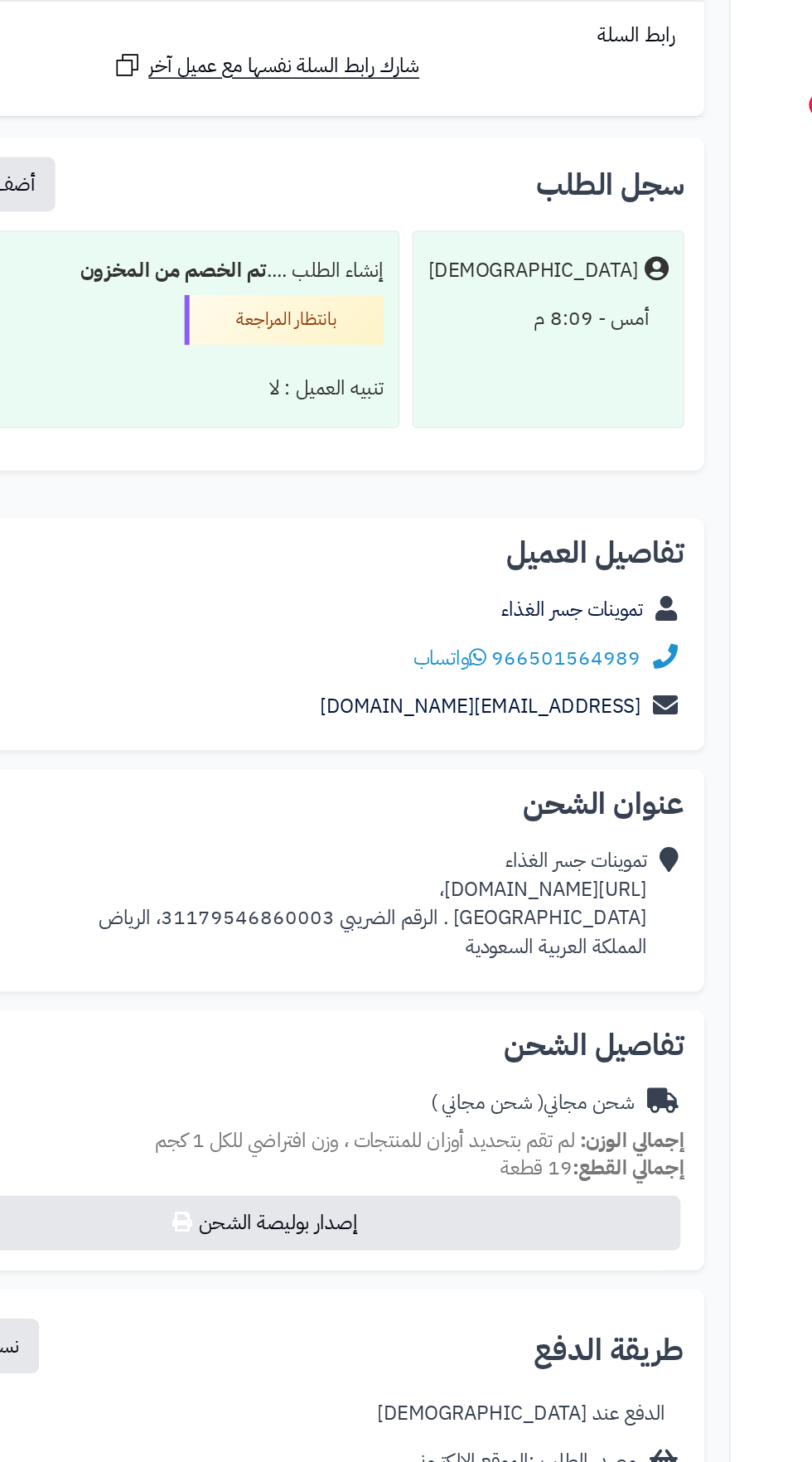
copy div "[URL][DOMAIN_NAME]،"
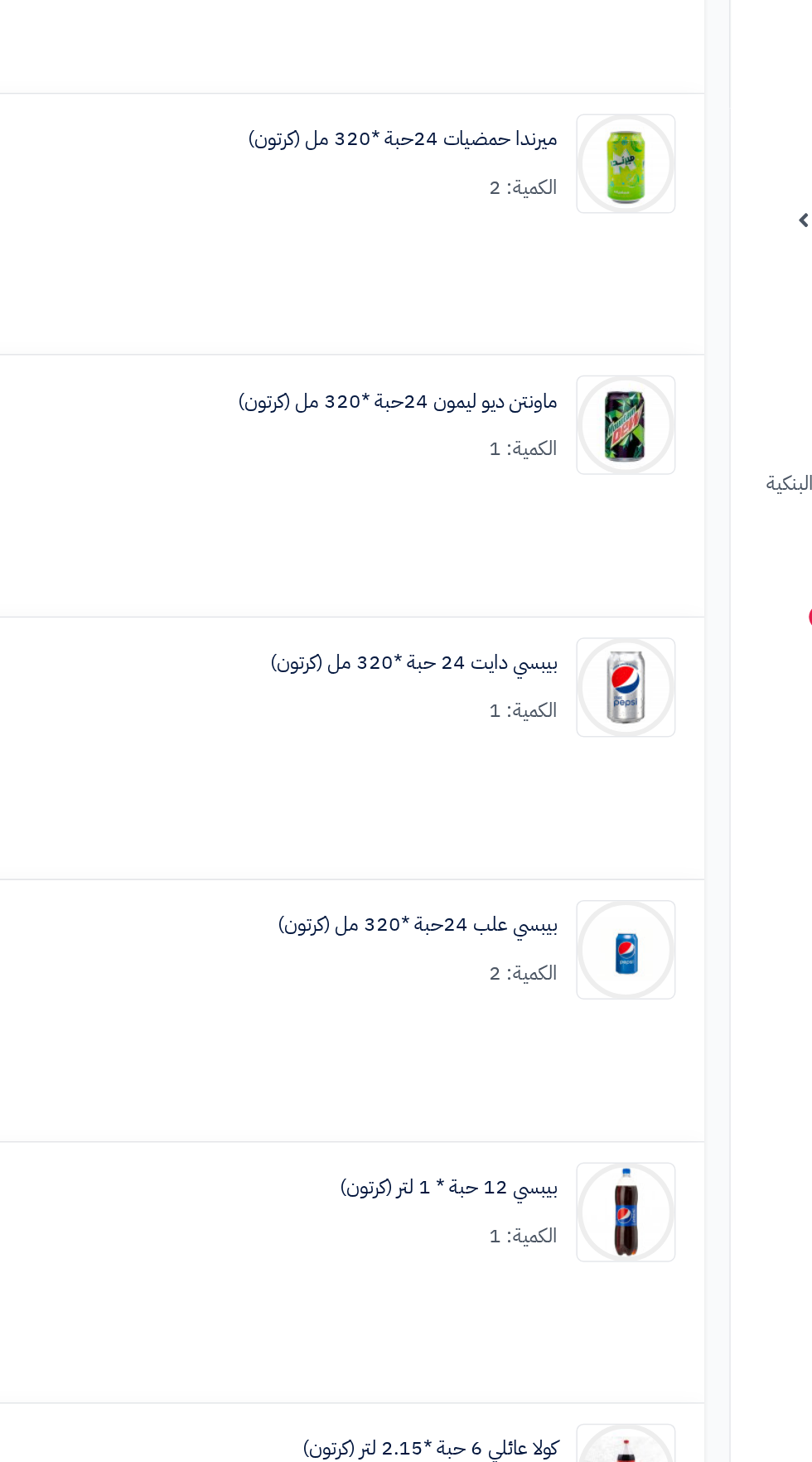
scroll to position [641, 0]
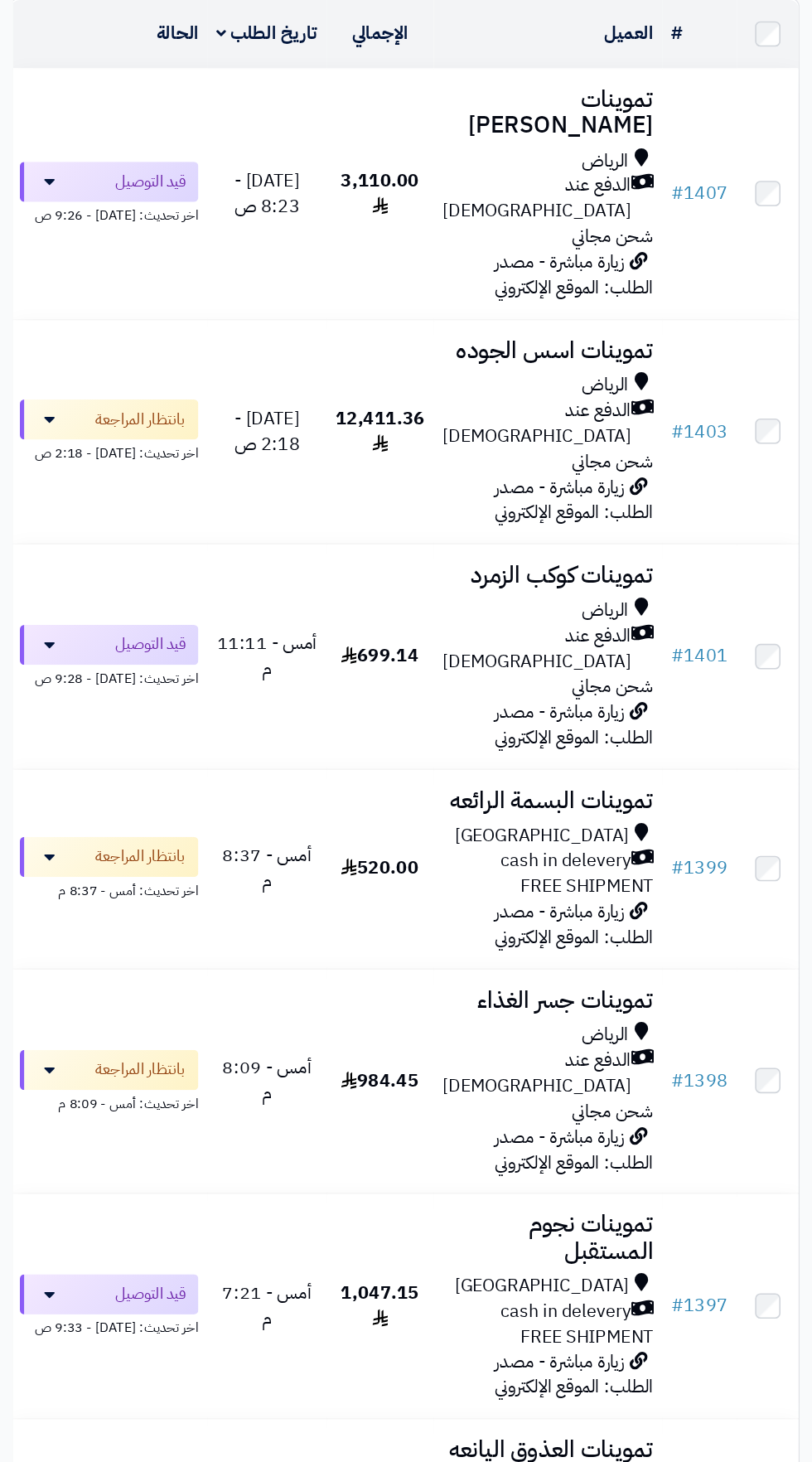
scroll to position [40, 0]
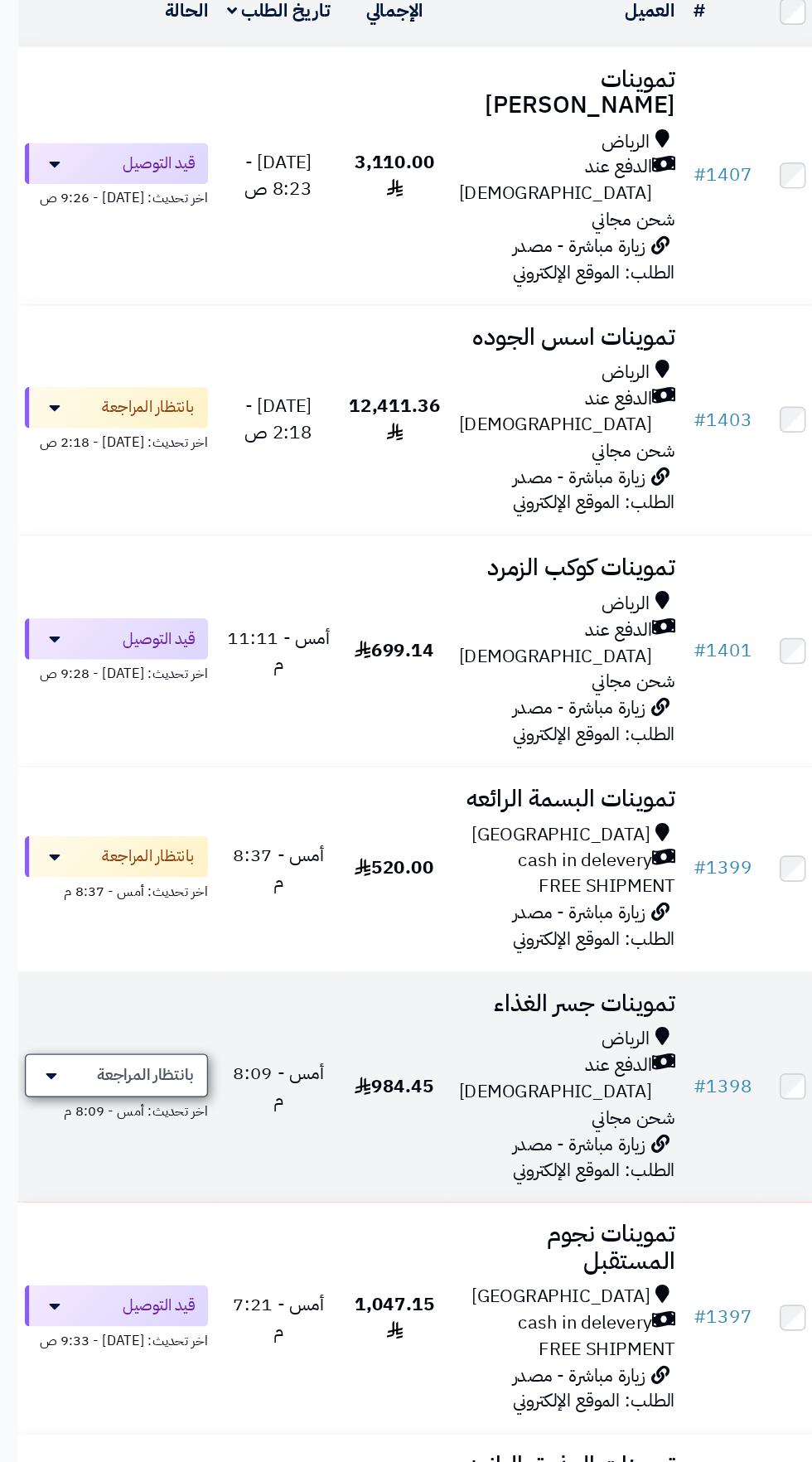
click at [129, 1000] on span "بانتظار المراجعة" at bounding box center [108, 1008] width 70 height 17
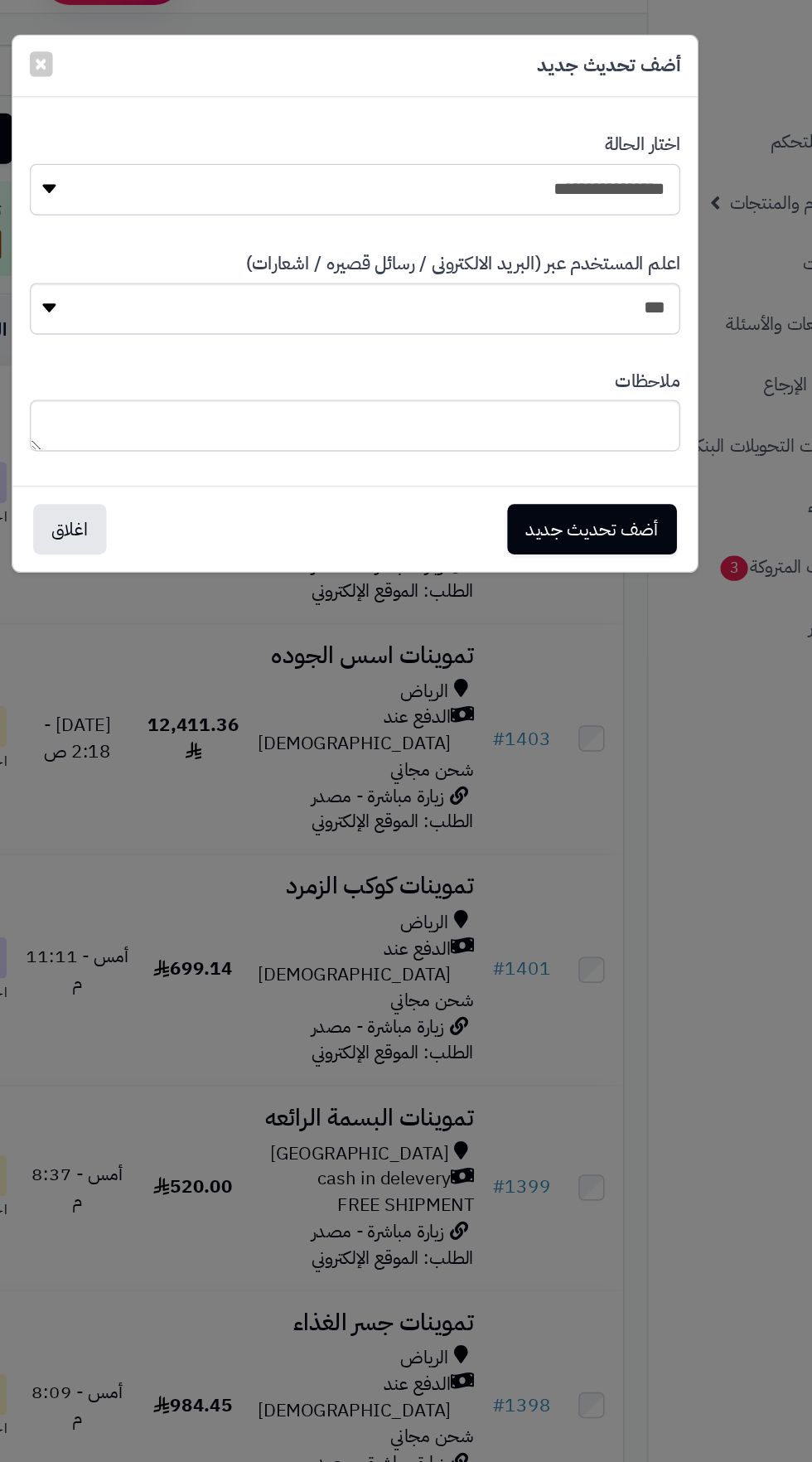
click at [578, 131] on select "**********" at bounding box center [406, 137] width 471 height 37
select select "**"
click at [619, 388] on button "أضف تحديث جديد" at bounding box center [577, 382] width 123 height 36
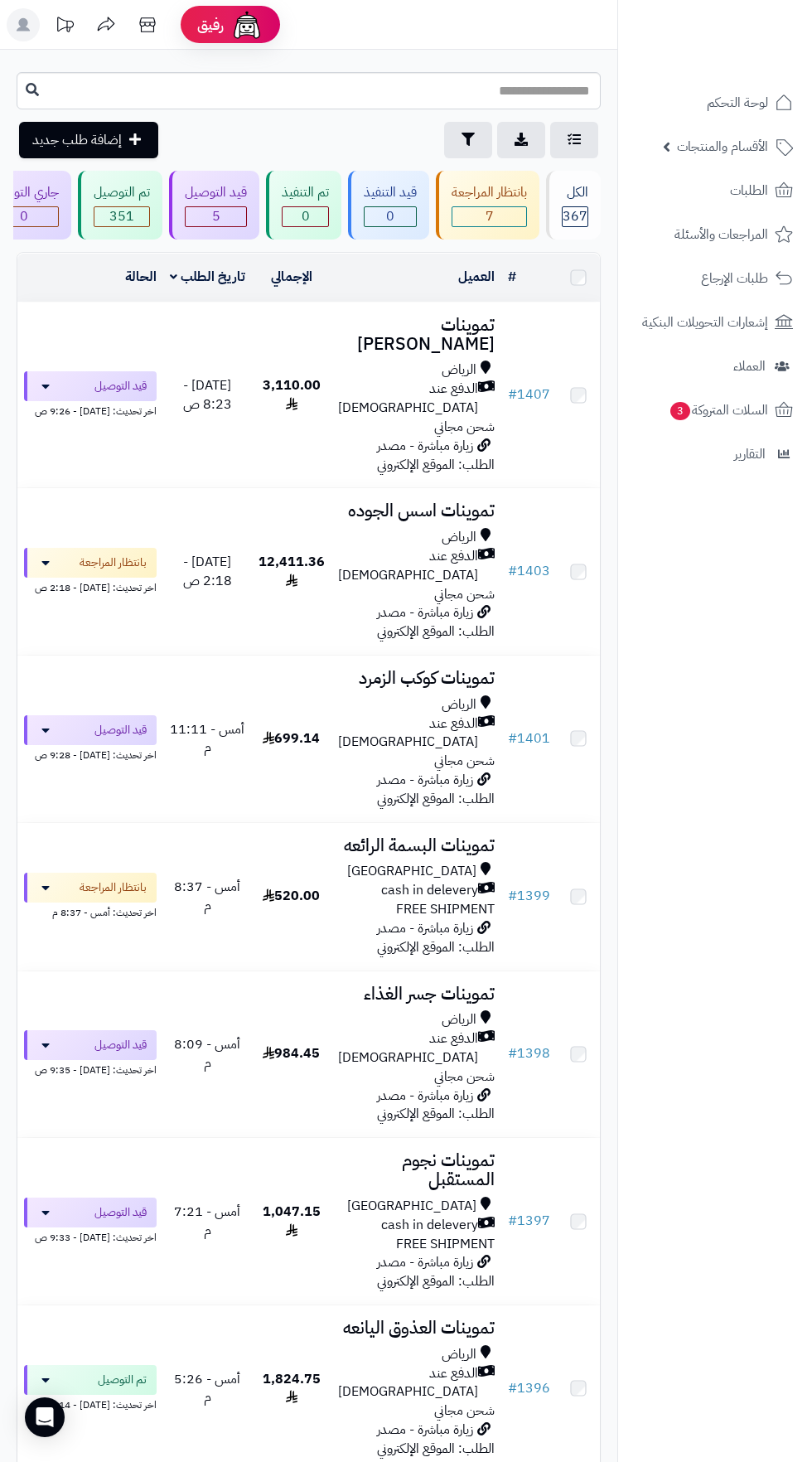
scroll to position [40, 0]
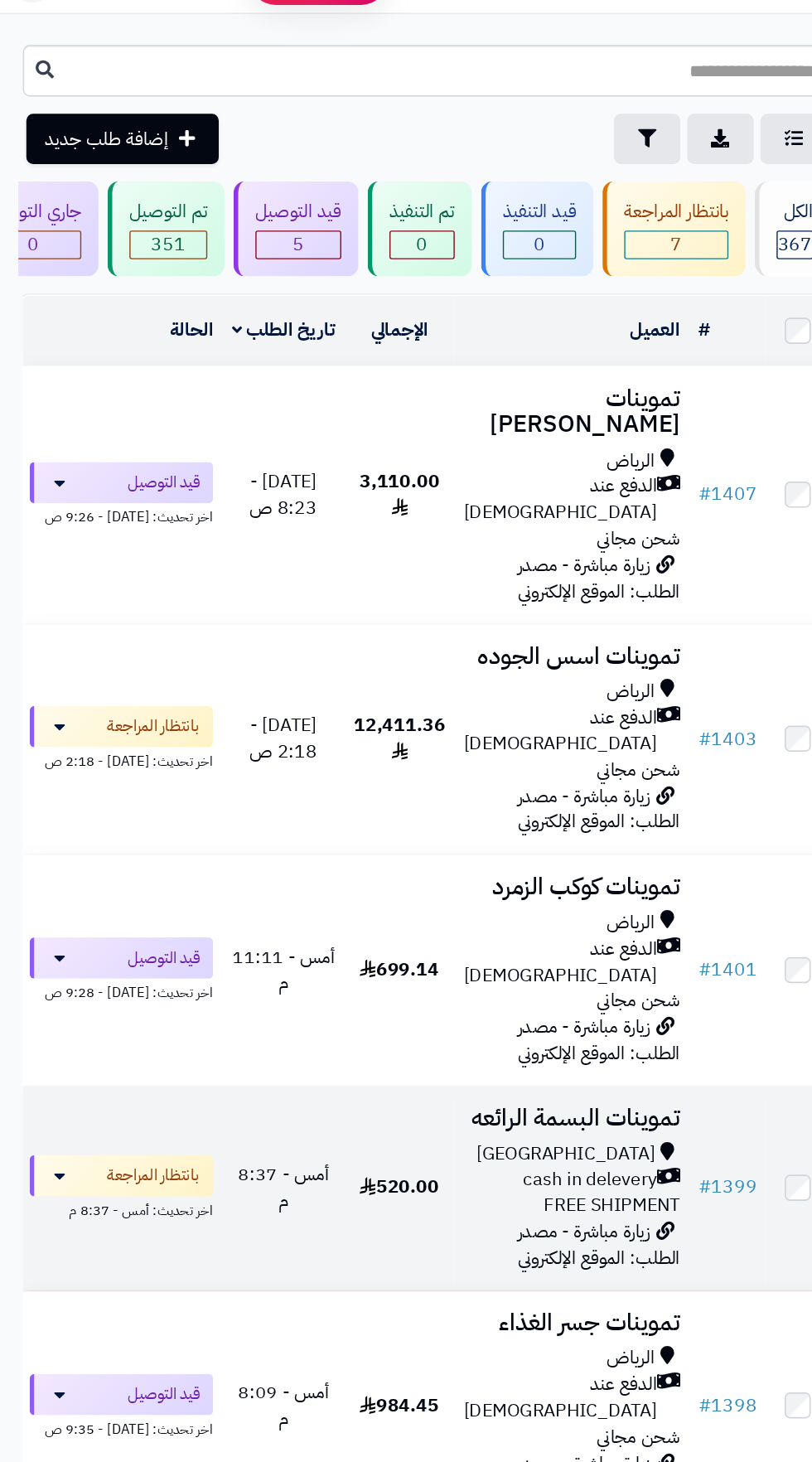
click at [385, 844] on span "cash in delevery" at bounding box center [427, 853] width 97 height 19
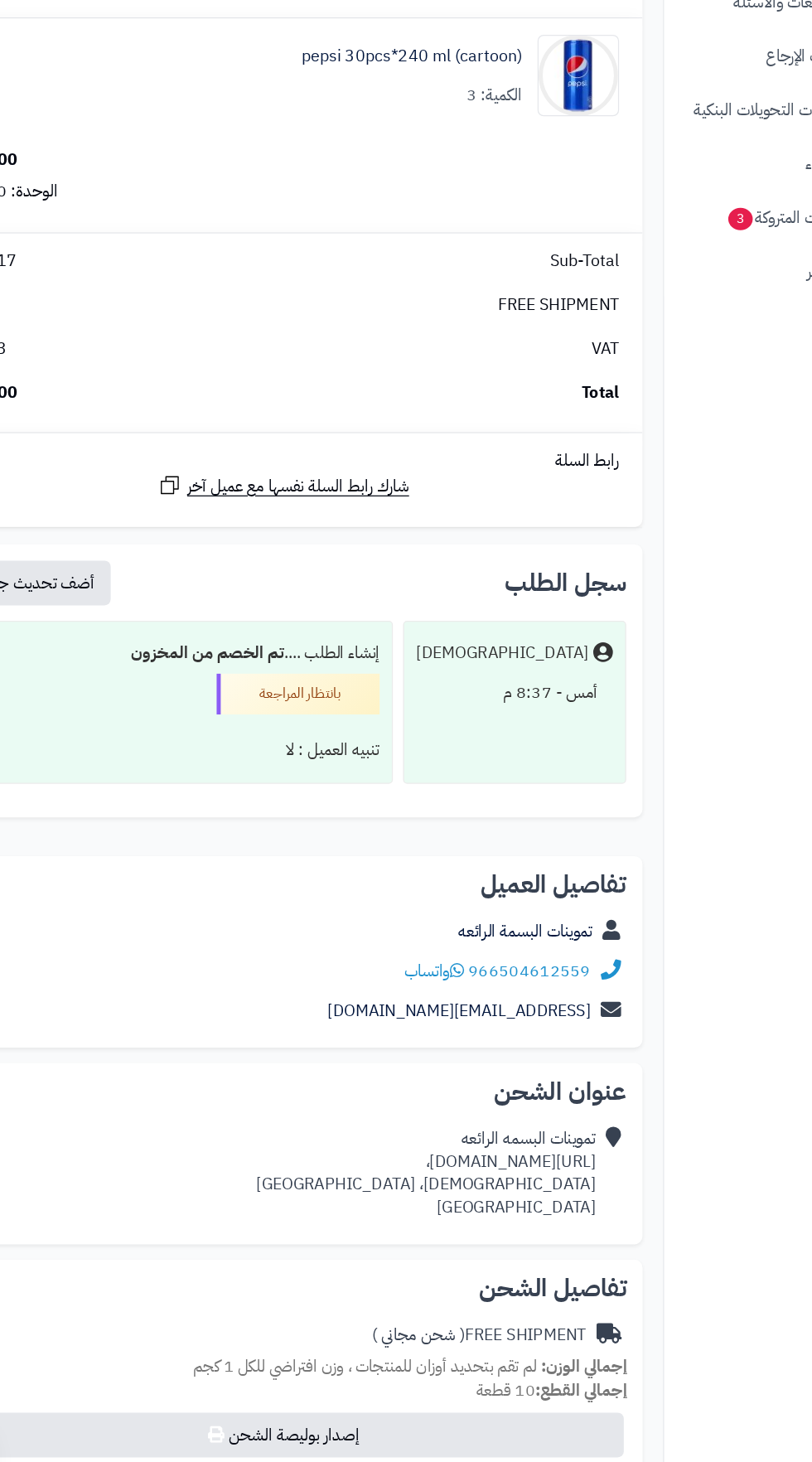
scroll to position [126, 0]
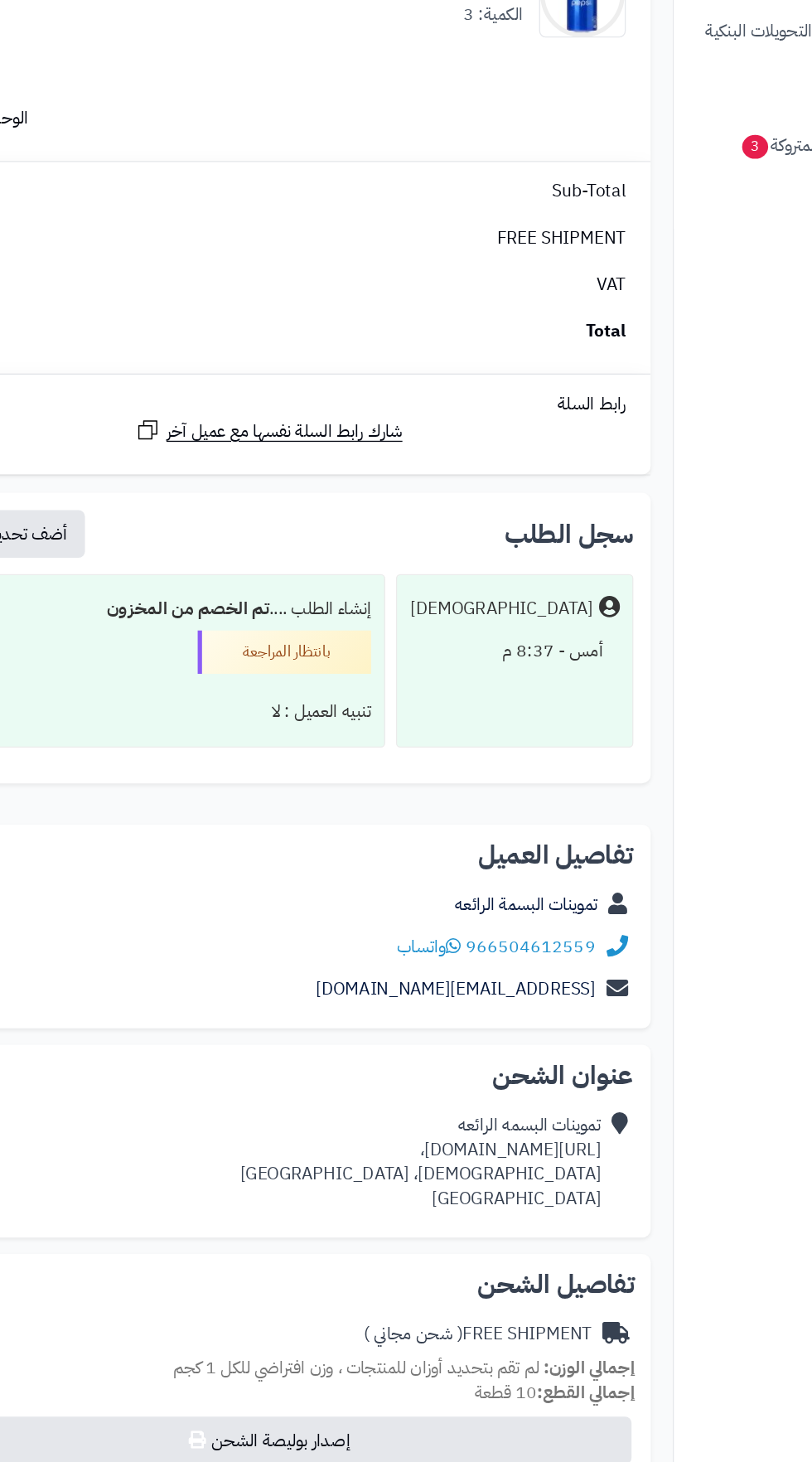
copy div "https://maps.app.goo.gl/EZ1MjAy8u4ZTh8Eg6،"
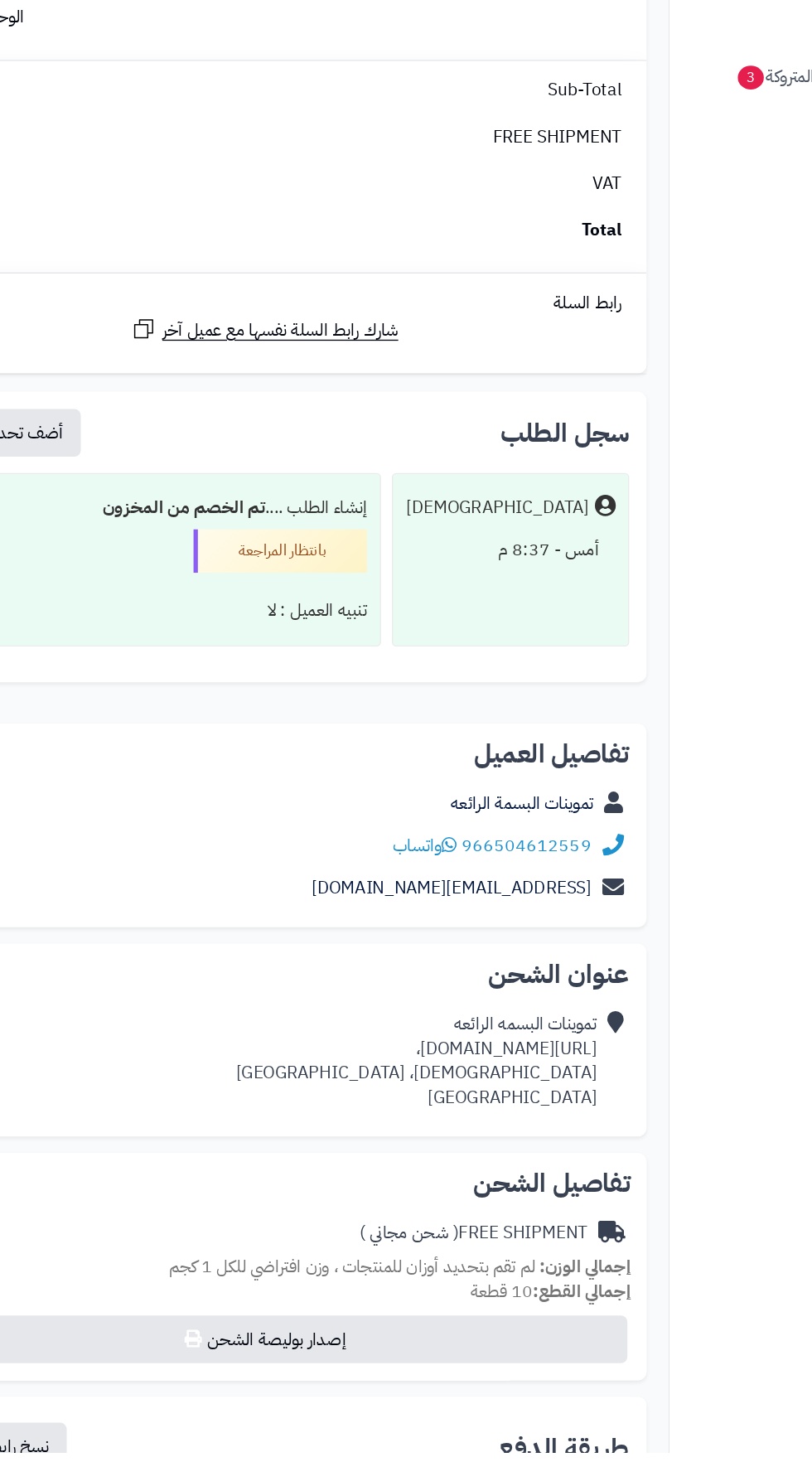
scroll to position [179, 0]
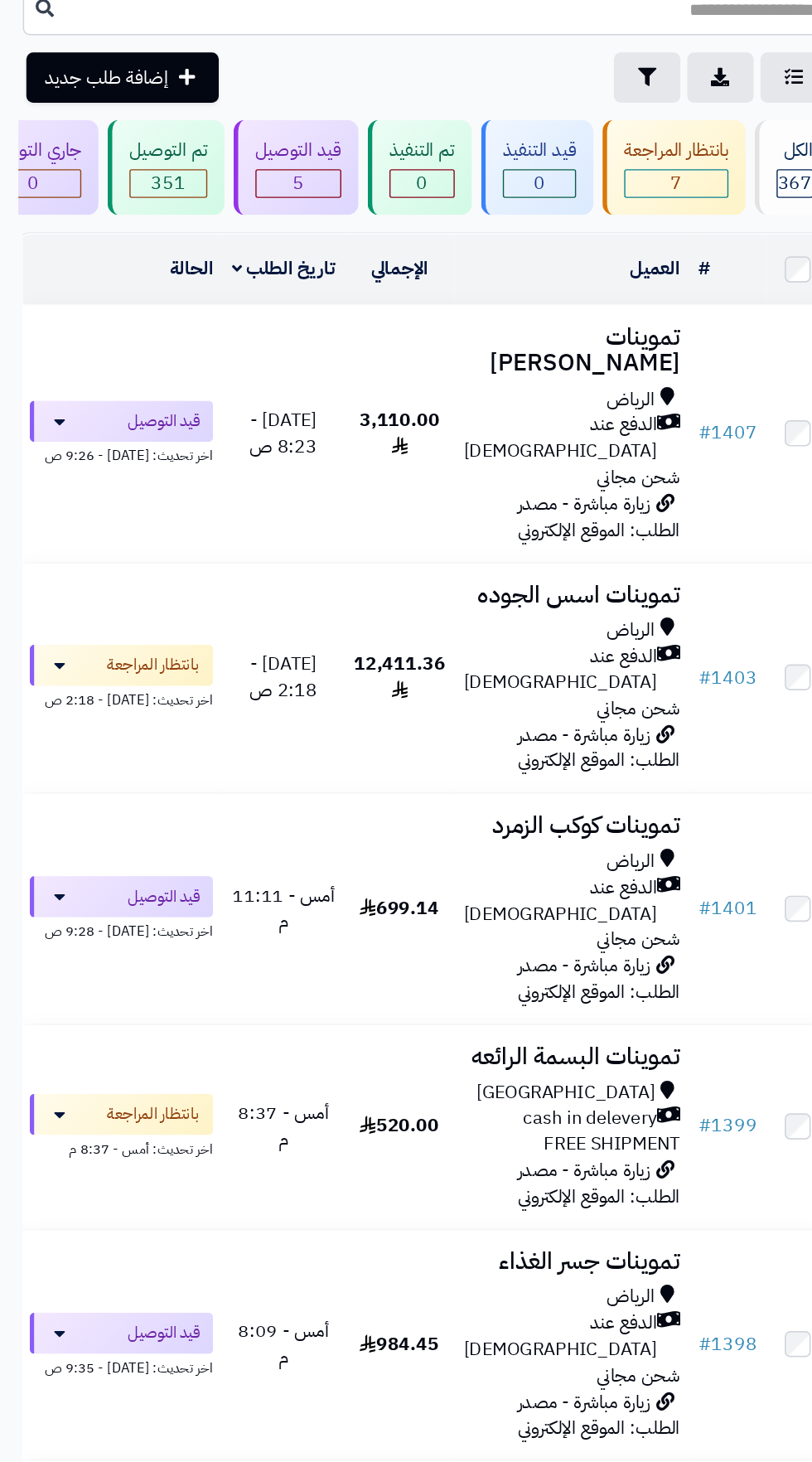
scroll to position [40, 0]
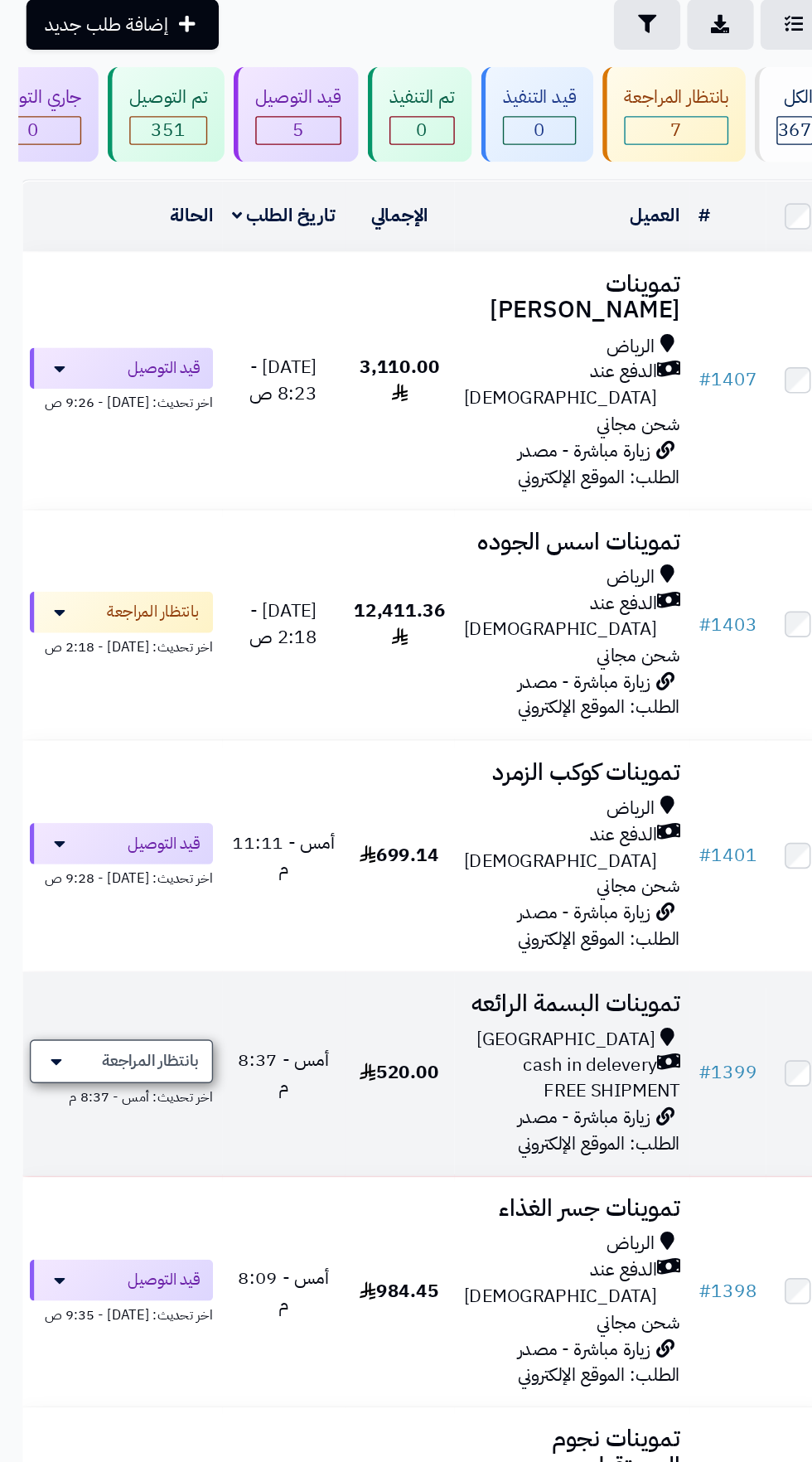
click at [135, 842] on span "بانتظار المراجعة" at bounding box center [108, 850] width 70 height 17
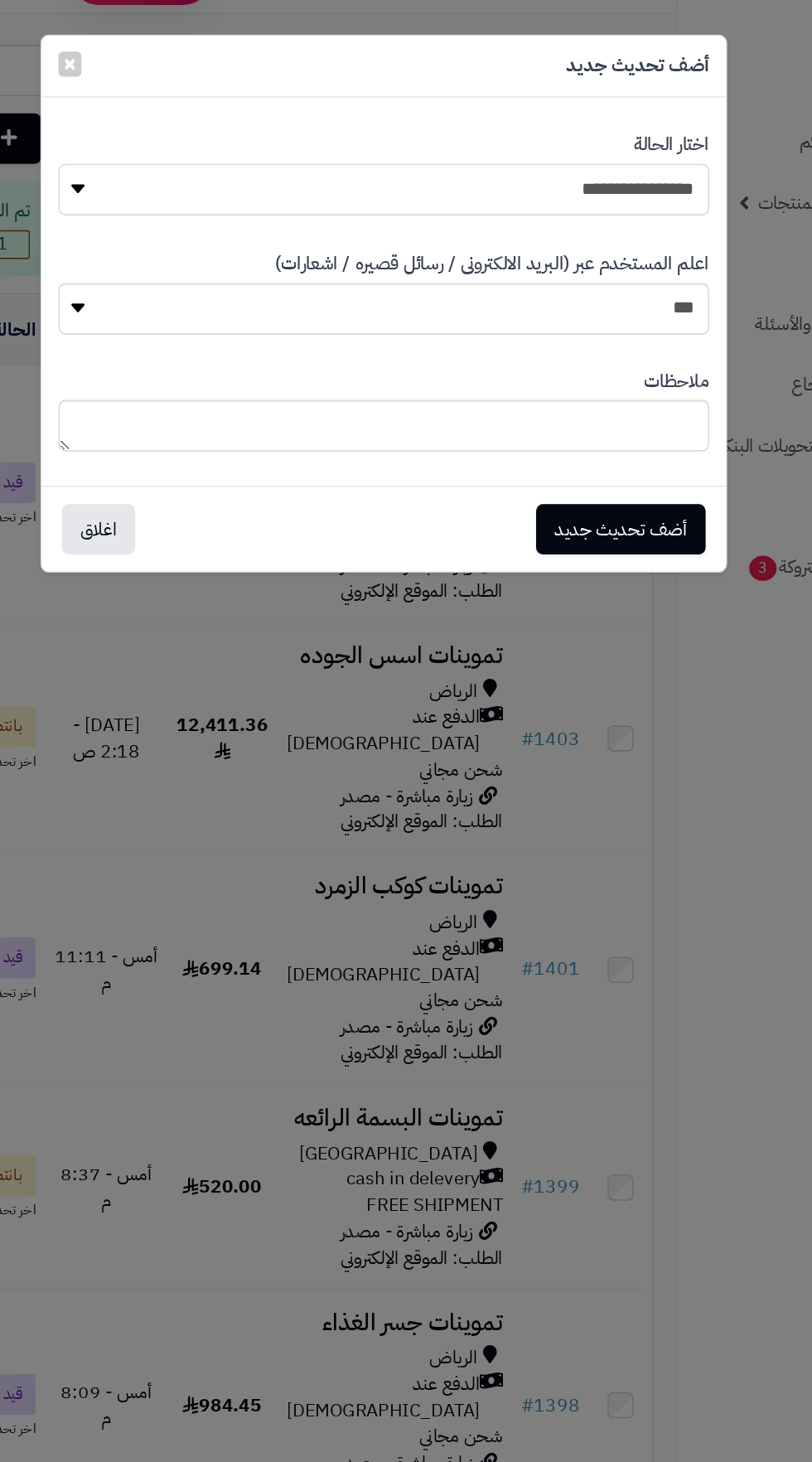
click at [580, 138] on select "**********" at bounding box center [406, 137] width 471 height 37
select select "**"
click at [591, 384] on button "أضف تحديث جديد" at bounding box center [577, 382] width 123 height 36
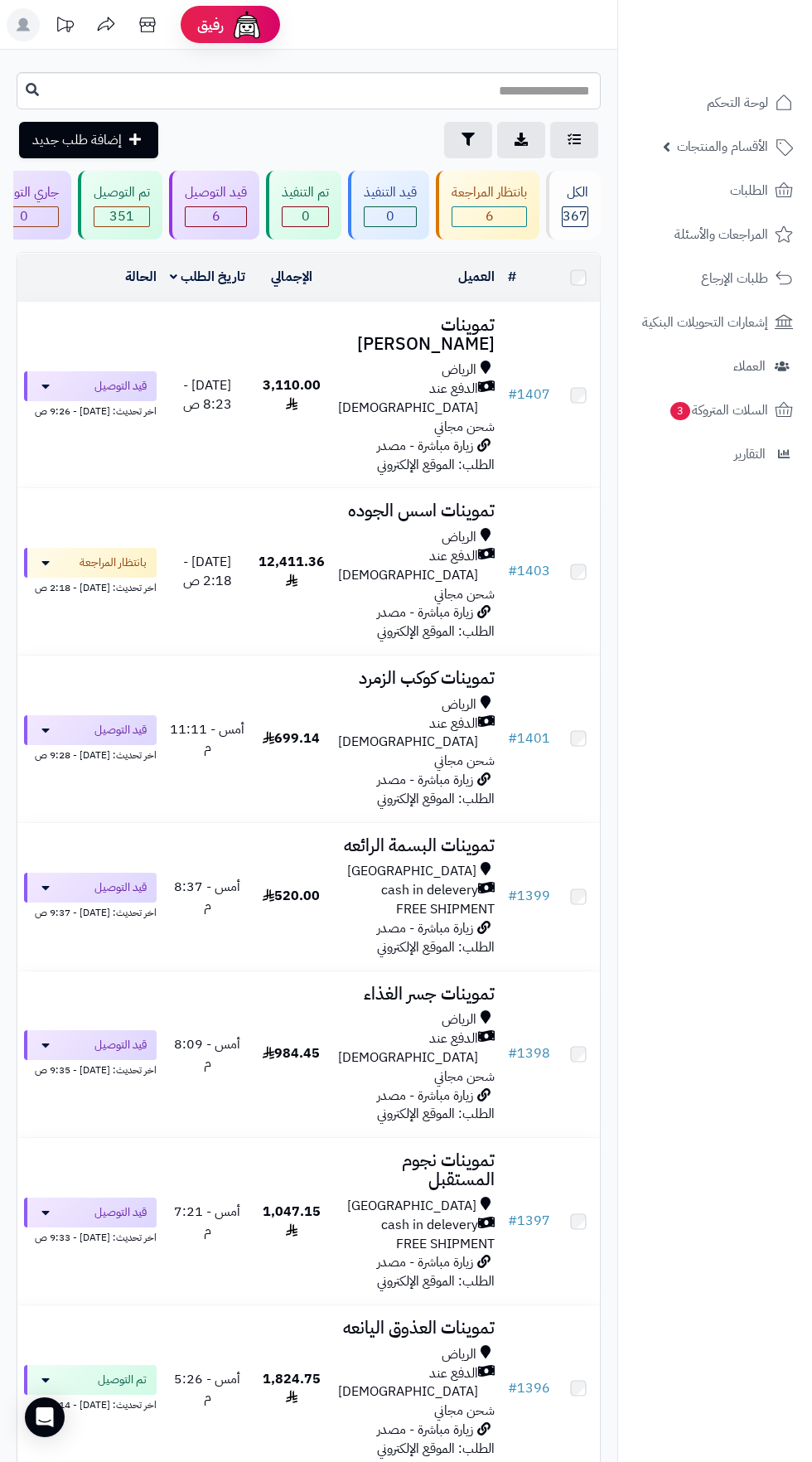
scroll to position [40, 0]
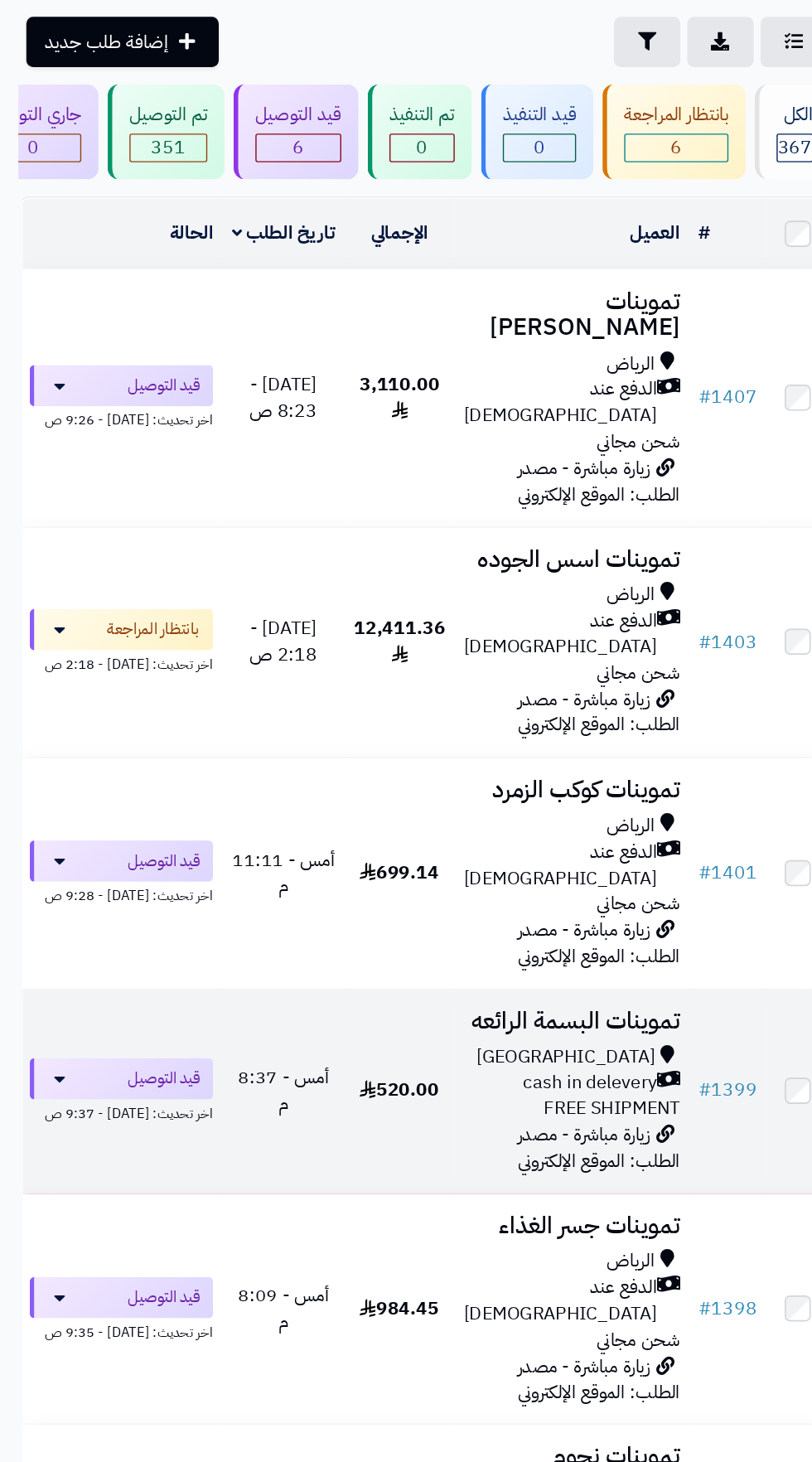
click at [377, 880] on span "زيارة مباشرة - مصدر الطلب: الموقع الإلكتروني" at bounding box center [433, 900] width 118 height 39
click at [373, 824] on div "[GEOGRAPHIC_DATA]" at bounding box center [414, 833] width 157 height 19
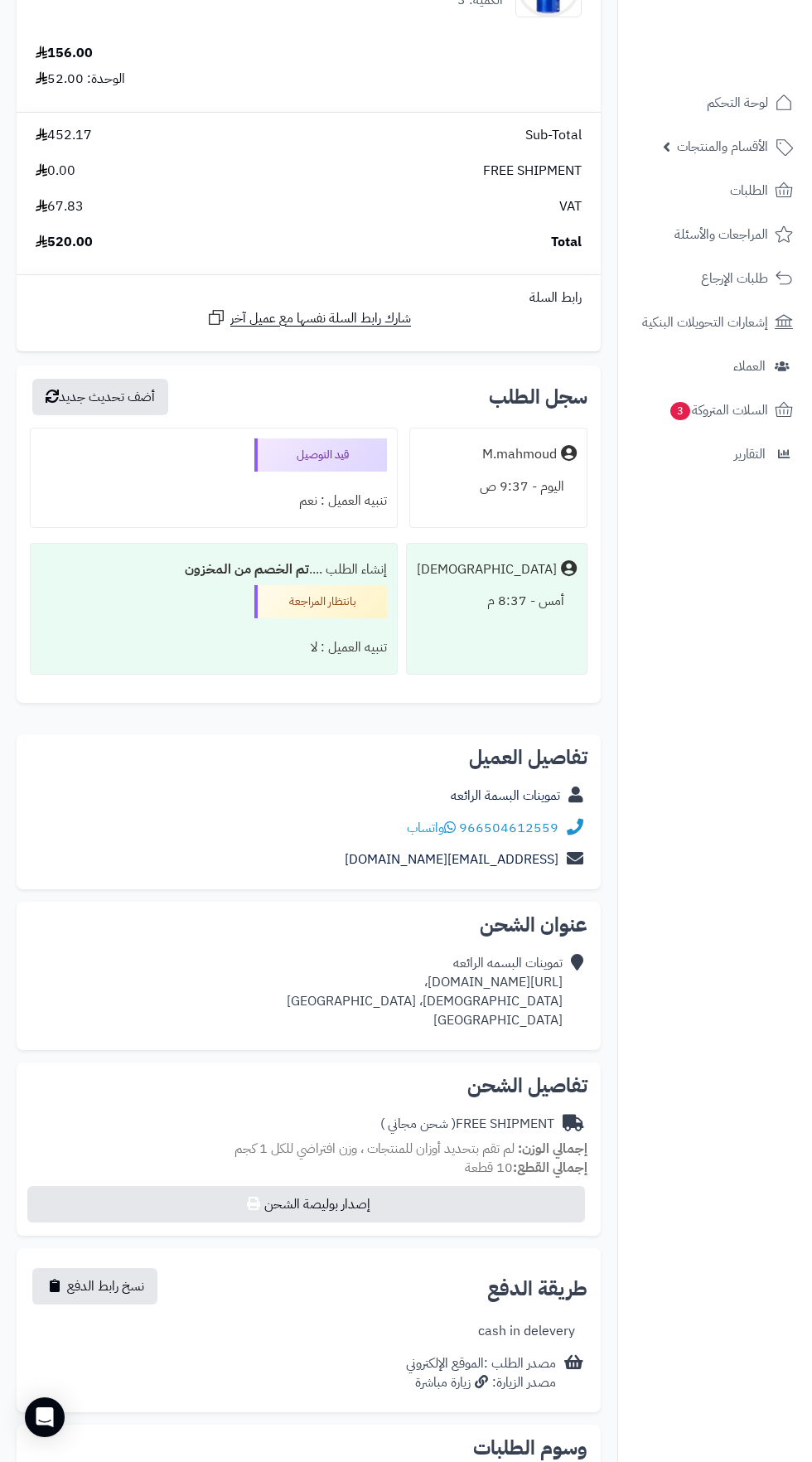
scroll to position [436, 0]
